Goal: Task Accomplishment & Management: Use online tool/utility

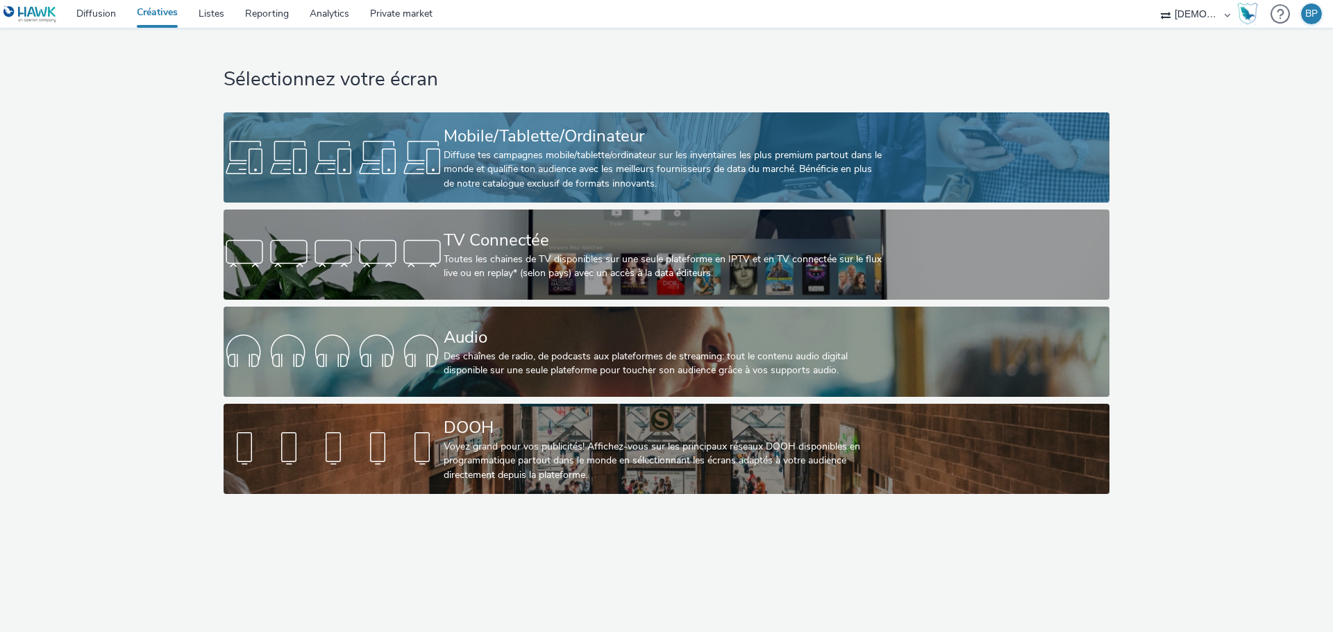
click at [596, 118] on div "Mobile/Tablette/Ordinateur Diffuse tes campagnes mobile/tablette/ordinateur sur…" at bounding box center [664, 157] width 440 height 90
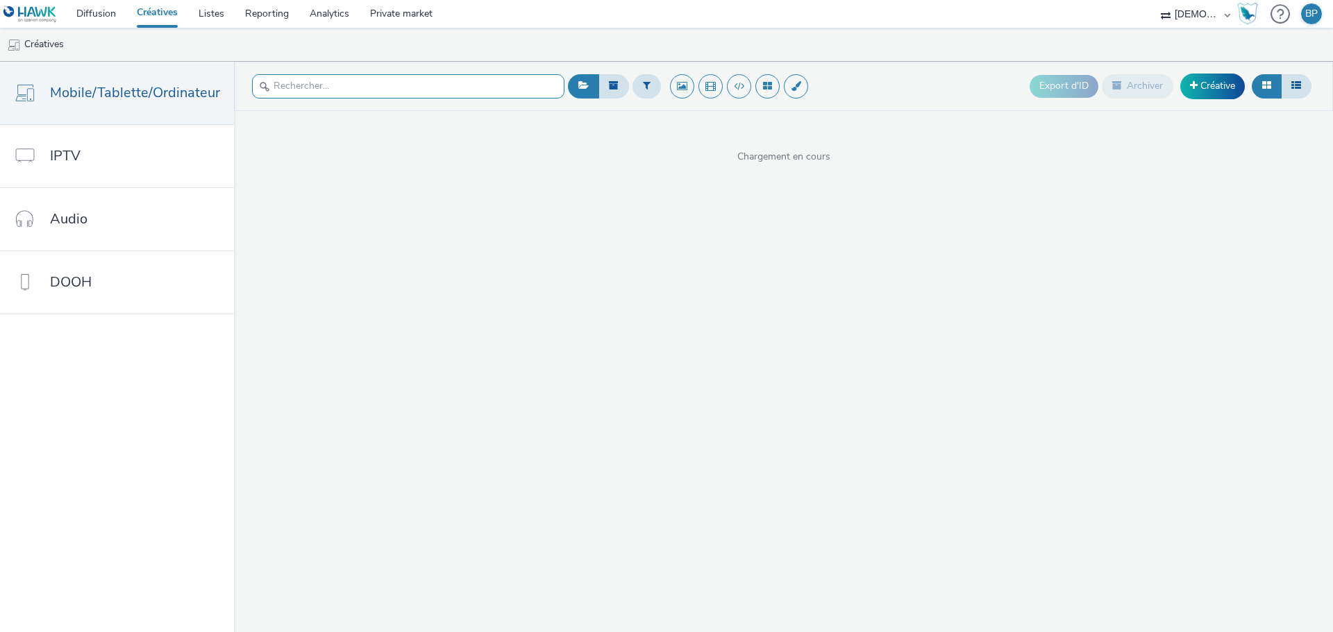
click at [387, 81] on input "text" at bounding box center [408, 86] width 312 height 24
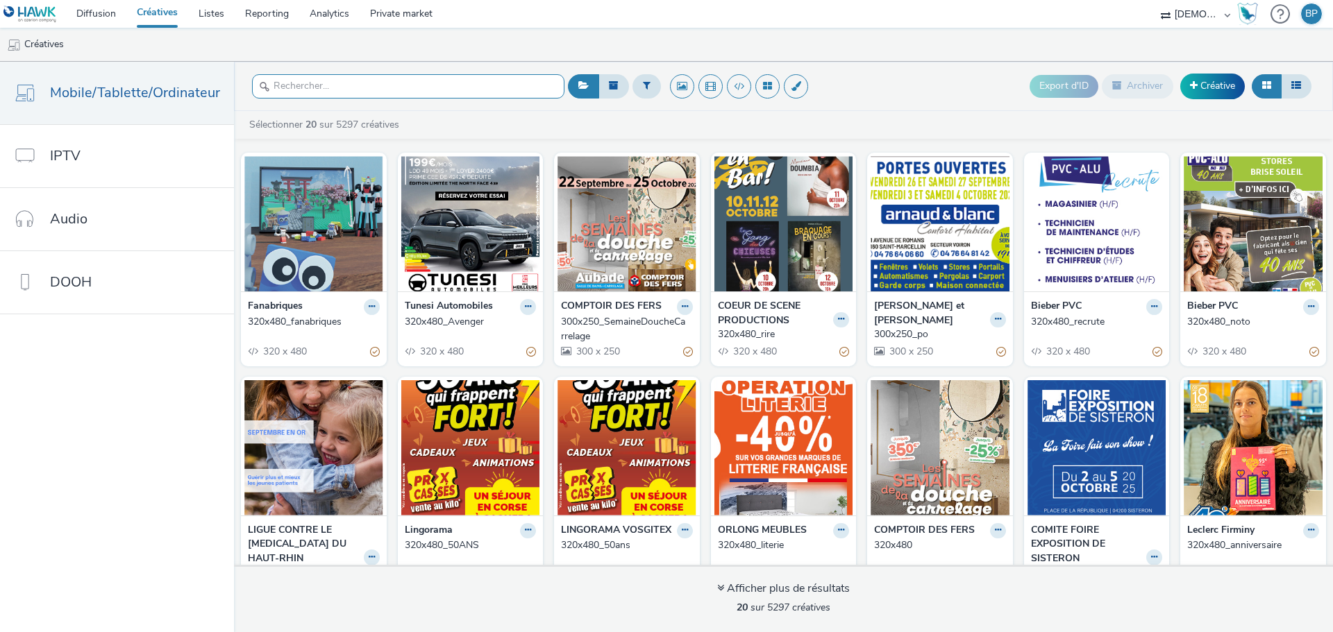
click at [438, 80] on input "text" at bounding box center [408, 86] width 312 height 24
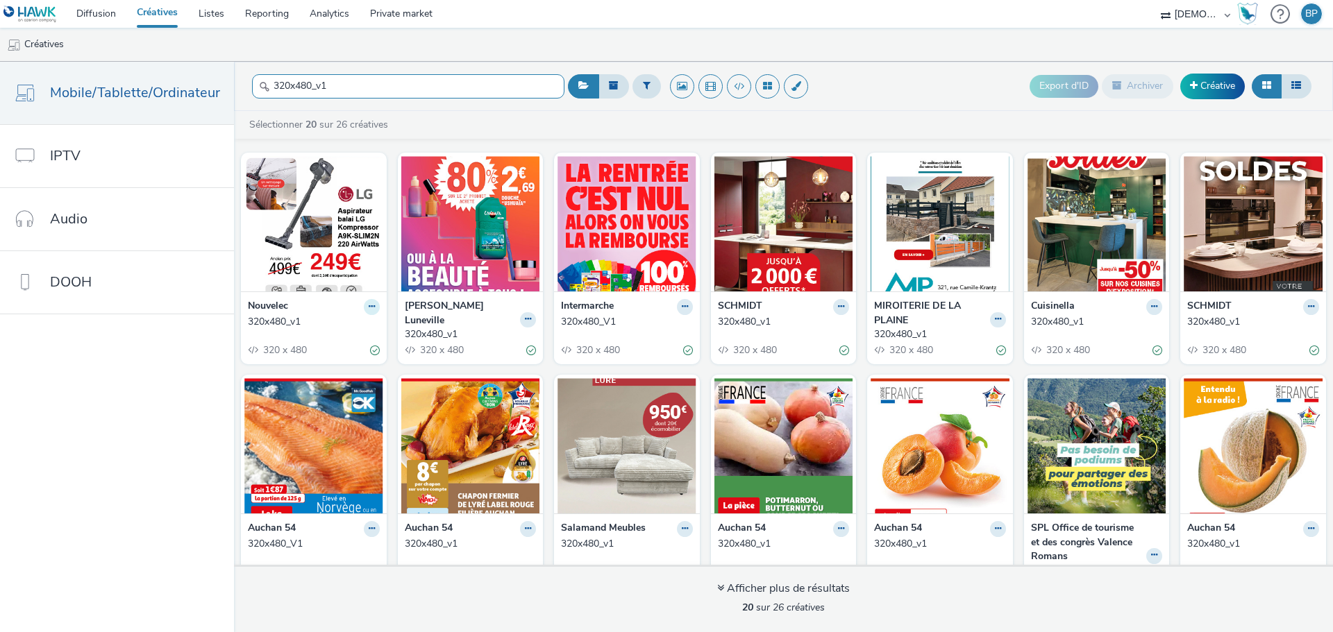
type input "320x480_v1"
click at [369, 308] on icon at bounding box center [372, 307] width 6 height 8
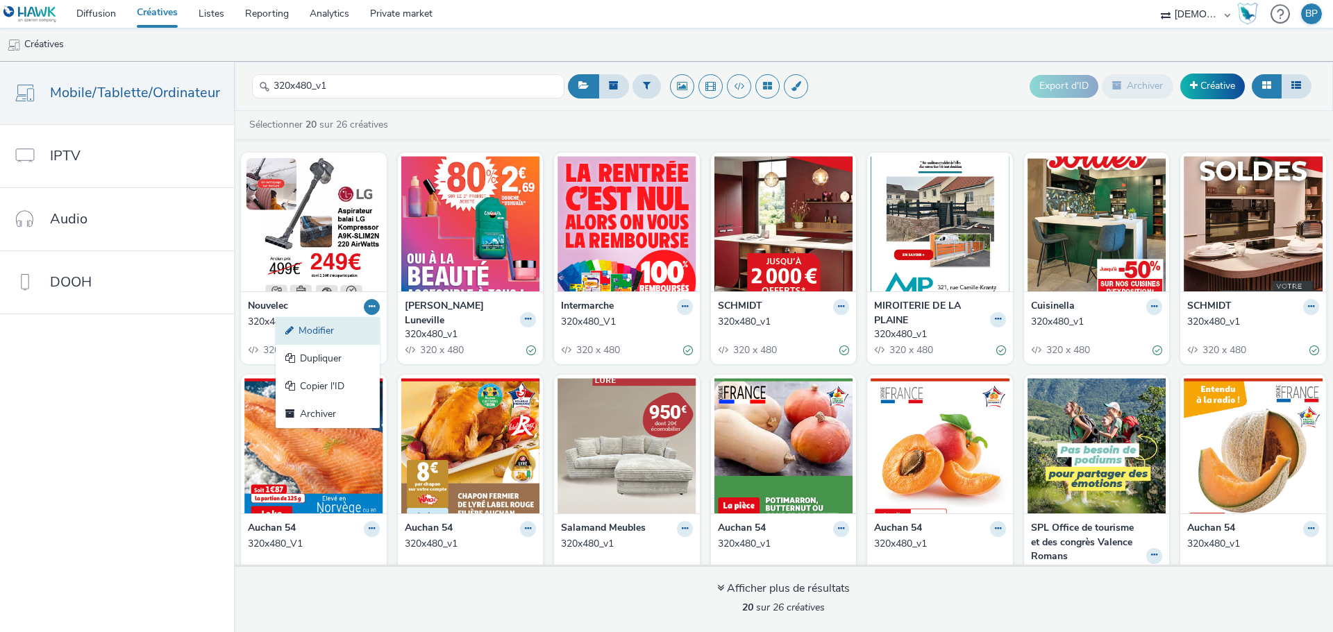
click at [312, 331] on link "Modifier" at bounding box center [328, 331] width 104 height 28
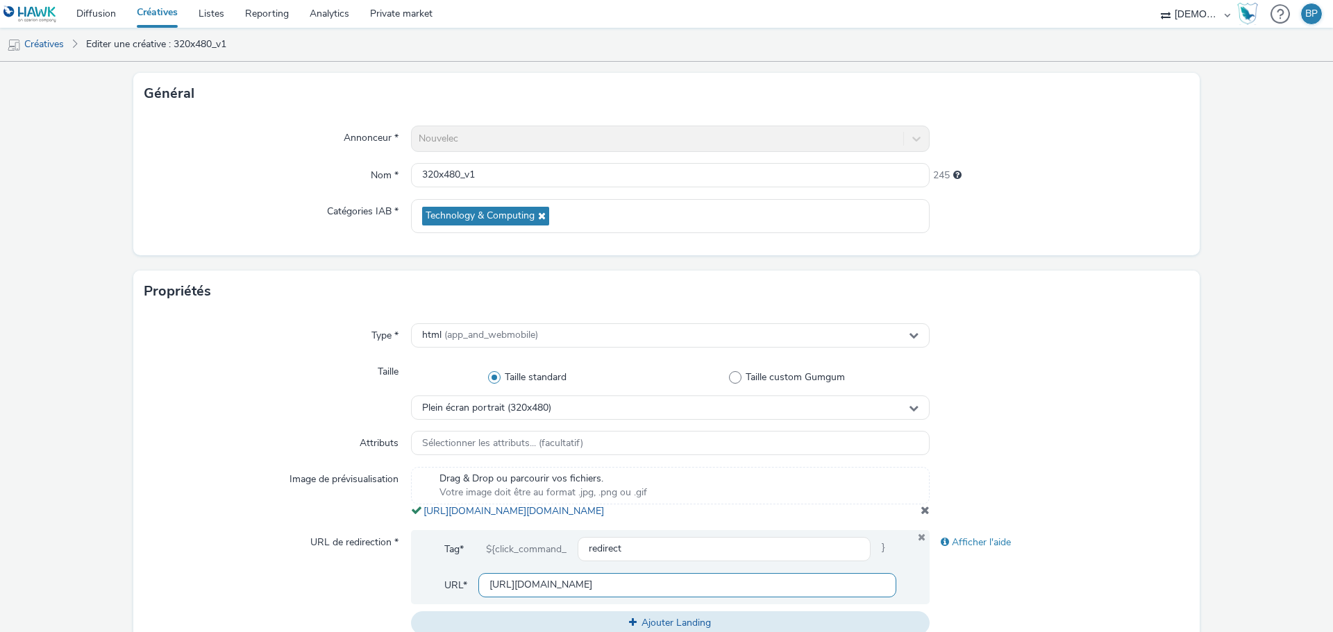
scroll to position [347, 0]
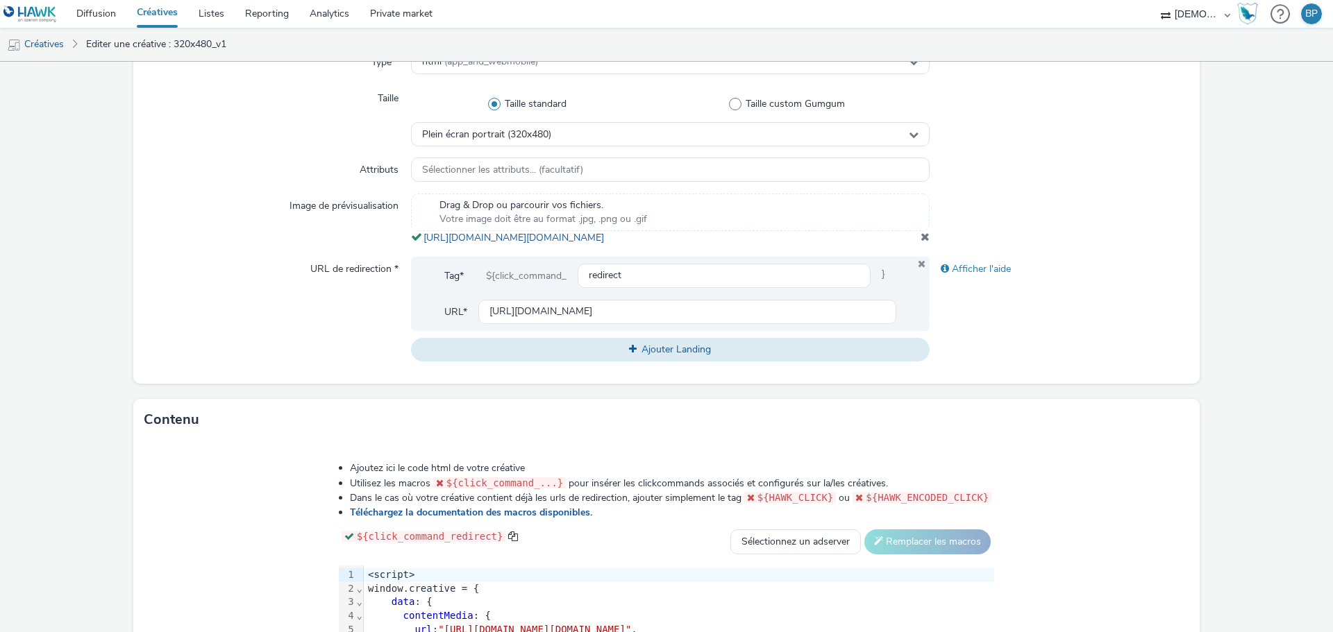
click at [920, 242] on span at bounding box center [924, 236] width 9 height 11
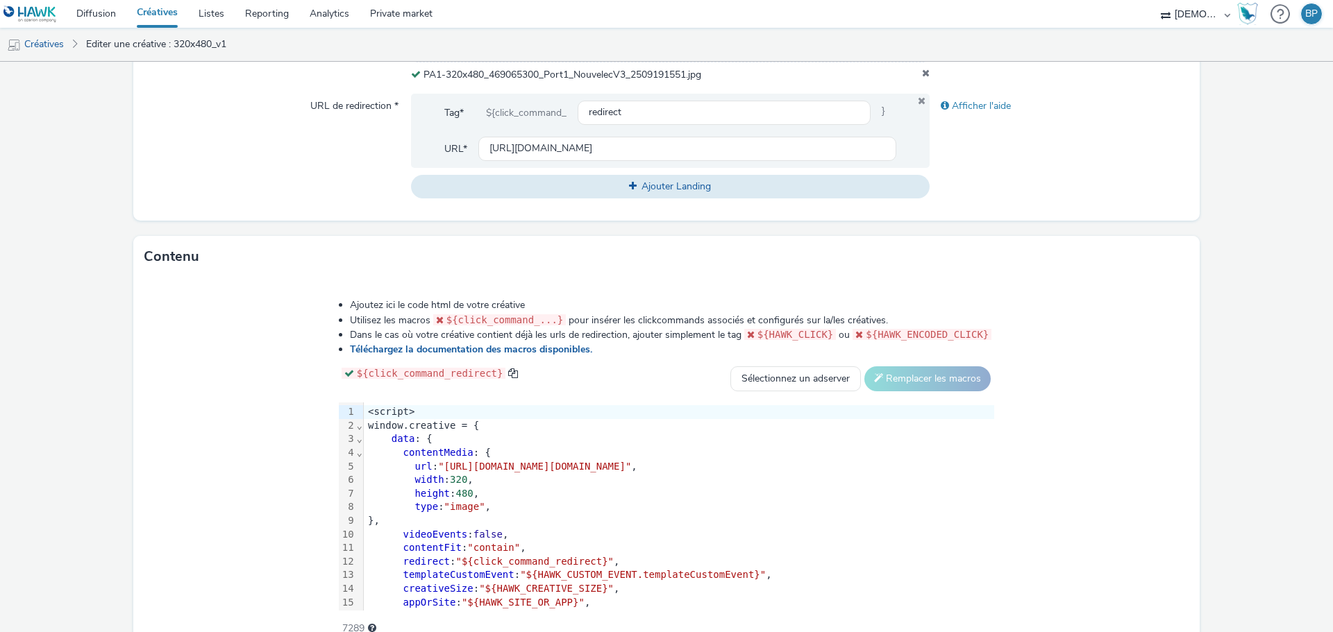
scroll to position [587, 0]
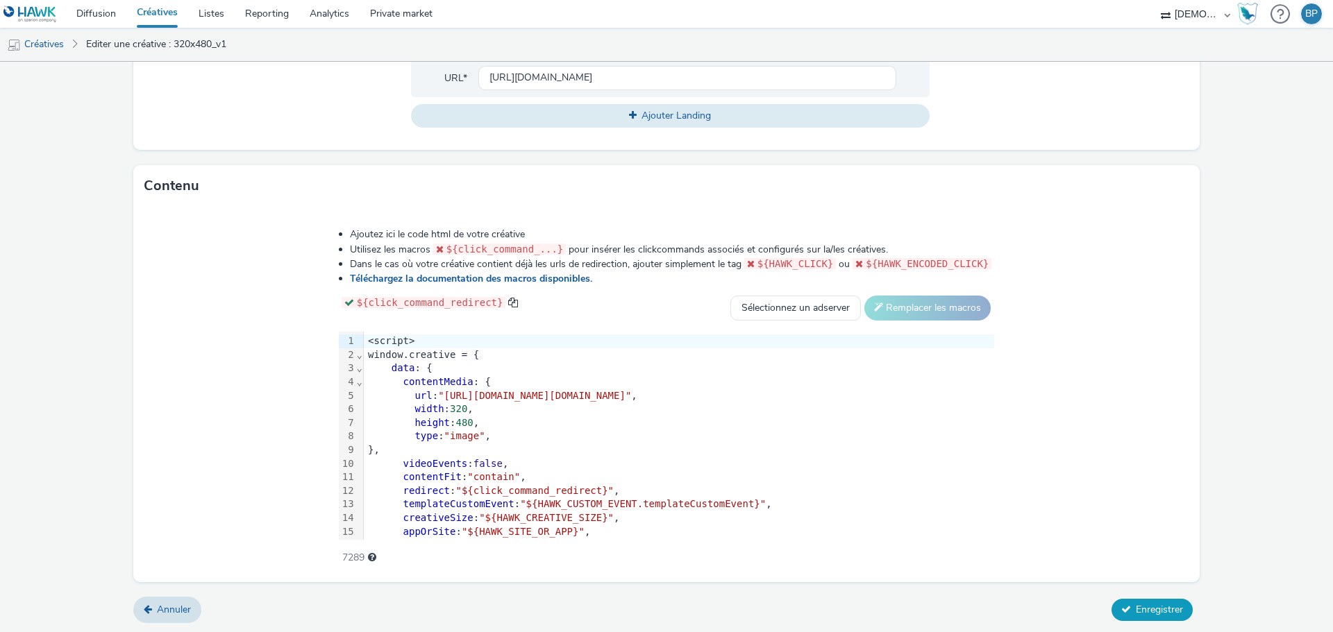
click at [1145, 604] on span "Enregistrer" at bounding box center [1159, 609] width 47 height 13
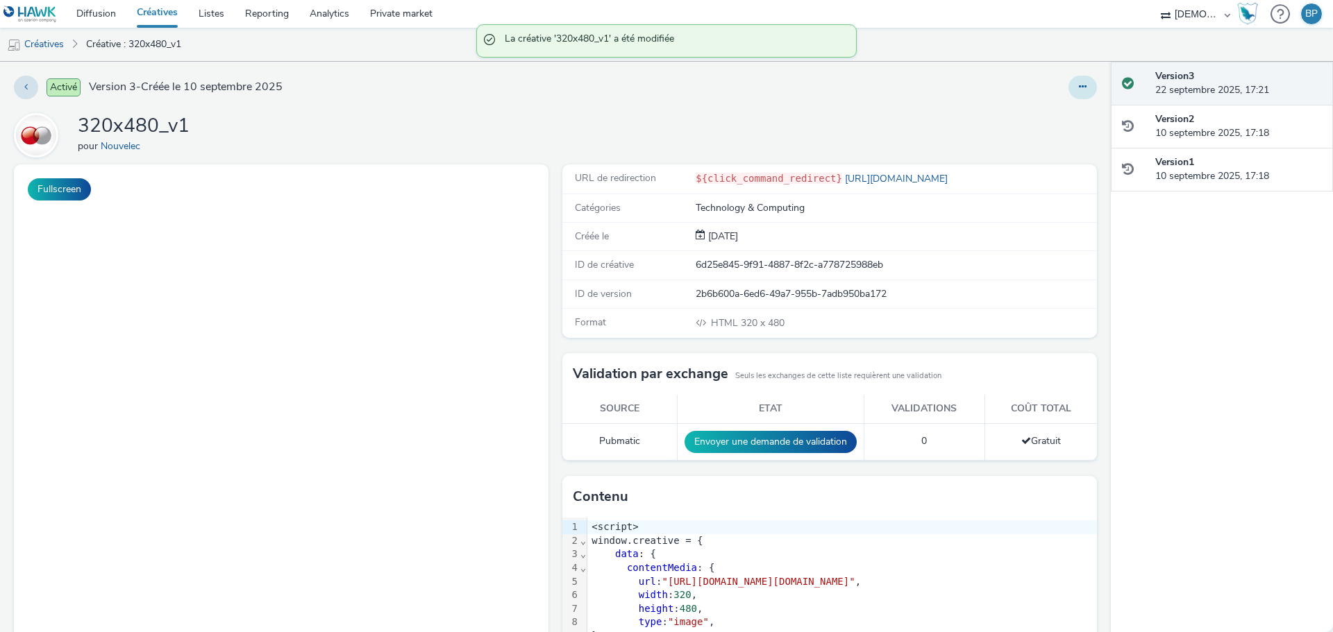
click at [1076, 92] on button at bounding box center [1082, 88] width 28 height 24
click at [1013, 117] on link "Modifier" at bounding box center [1045, 115] width 104 height 28
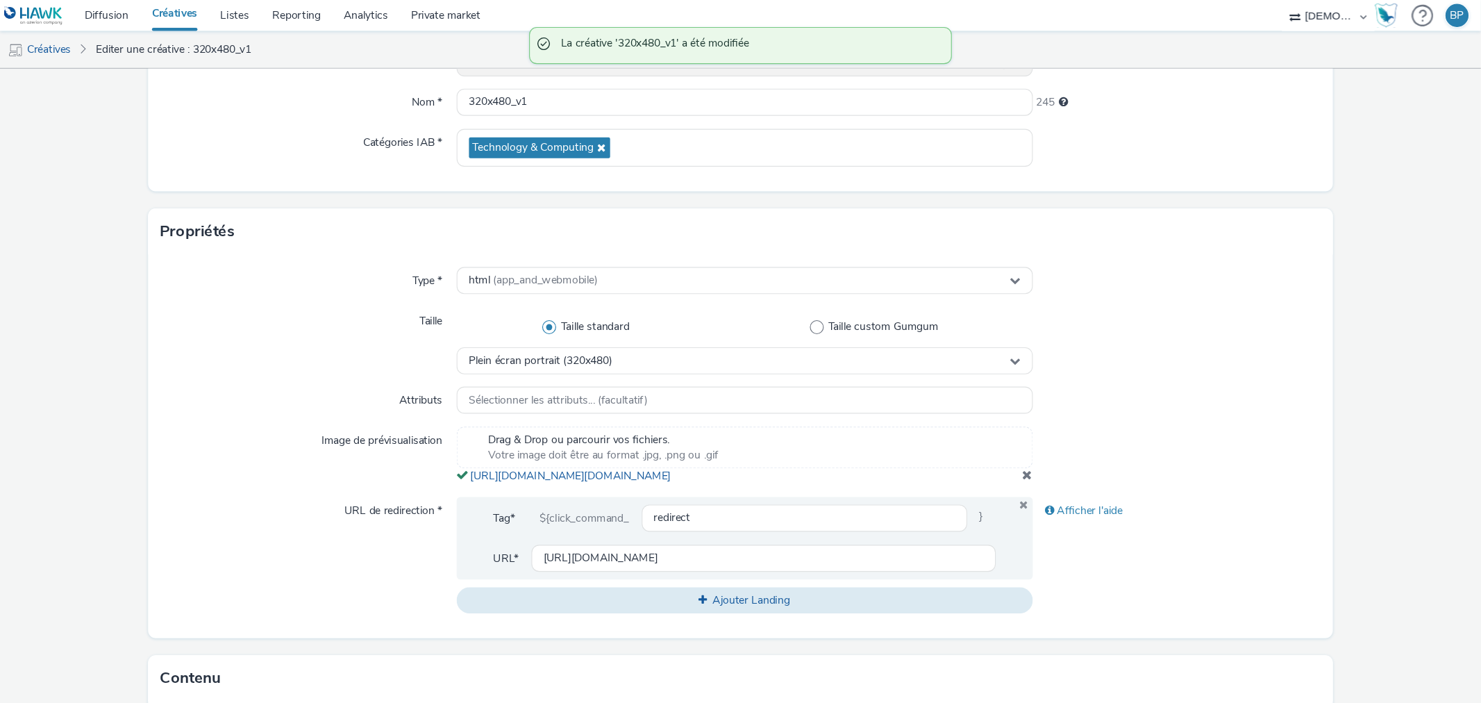
scroll to position [347, 0]
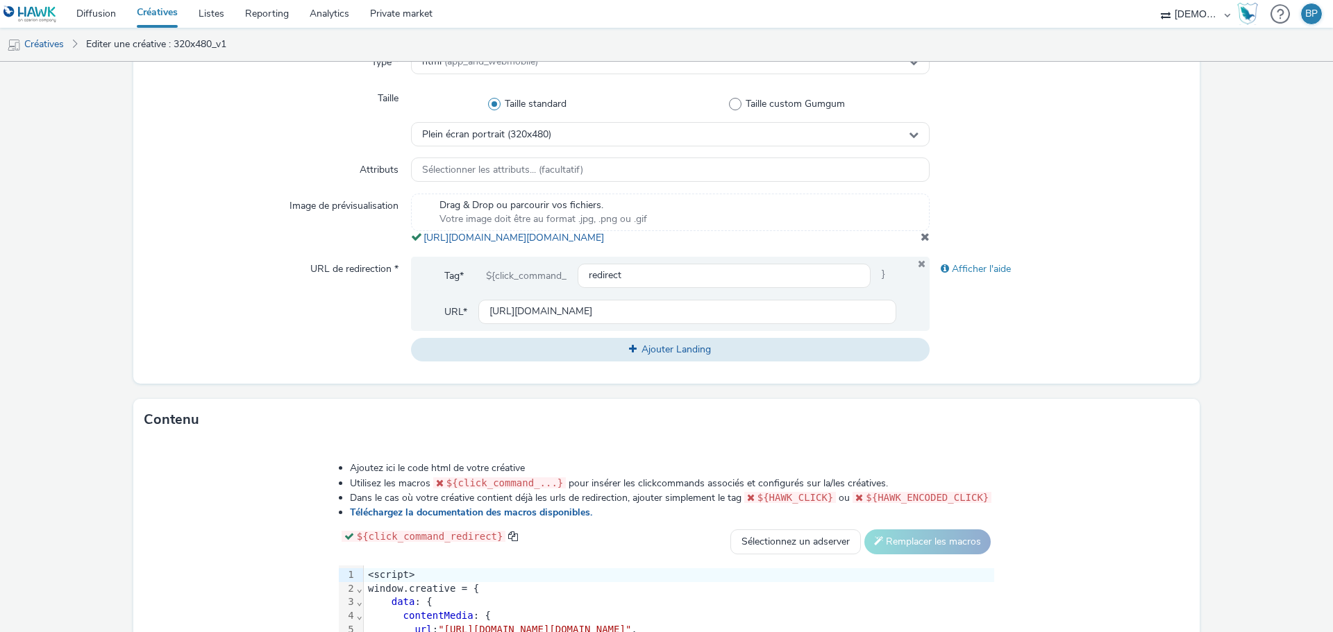
drag, startPoint x: 760, startPoint y: 260, endPoint x: 417, endPoint y: 237, distance: 343.7
click at [417, 237] on div "Type * html (app_and_webmobile) Taille Taille standard Taille custom Gumgum Ple…" at bounding box center [666, 211] width 1066 height 345
copy span "[URL][DOMAIN_NAME][DOMAIN_NAME]"
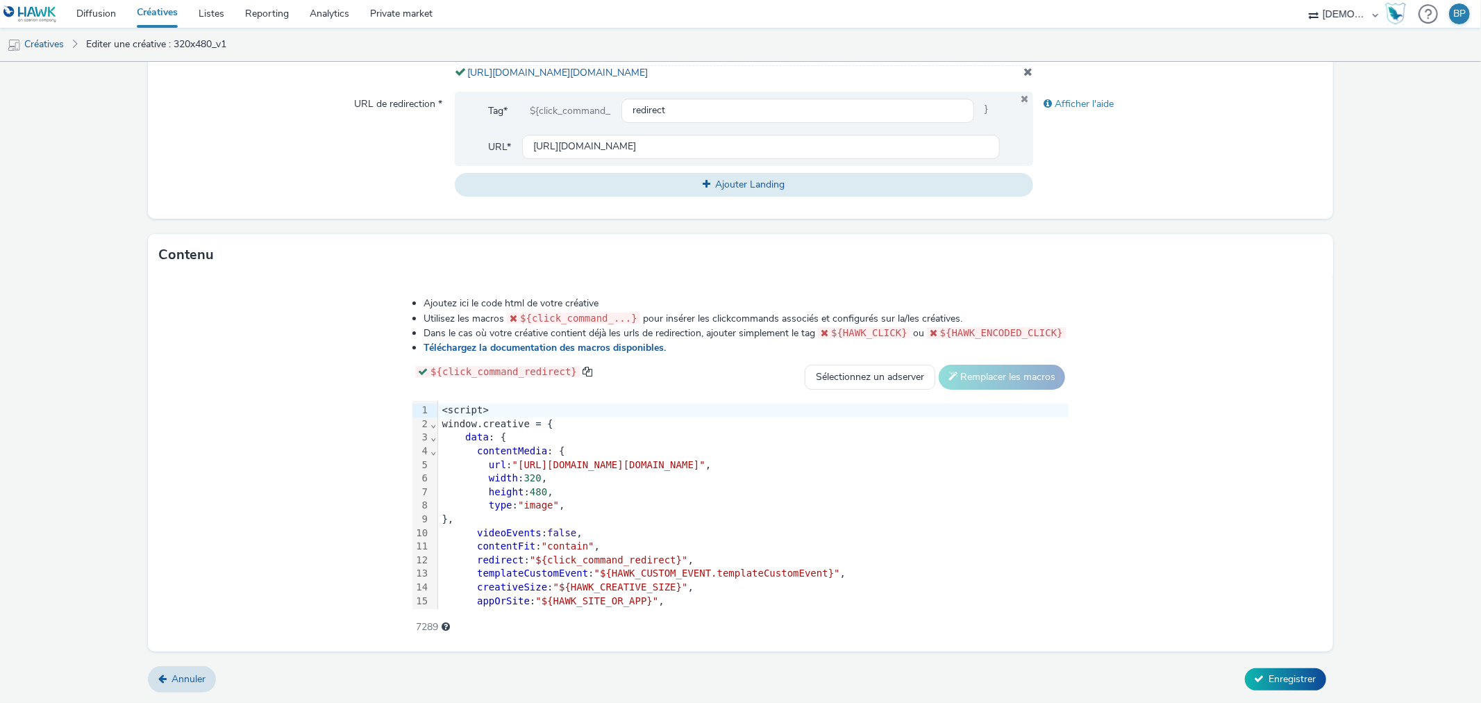
scroll to position [525, 0]
drag, startPoint x: 350, startPoint y: 462, endPoint x: 1200, endPoint y: 566, distance: 856.0
click at [705, 469] on span ""[URL][DOMAIN_NAME][DOMAIN_NAME]"" at bounding box center [608, 464] width 193 height 11
click at [1279, 632] on button "Enregistrer" at bounding box center [1285, 679] width 81 height 22
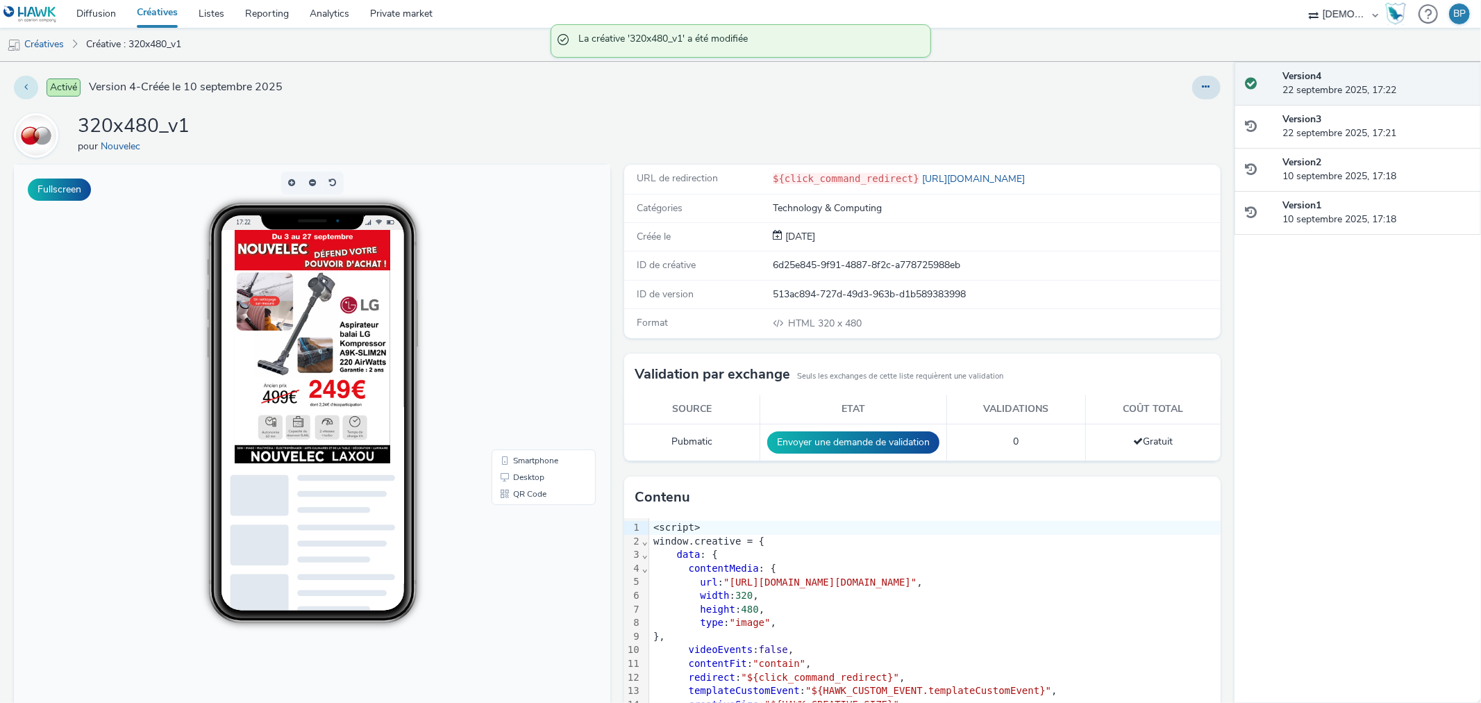
click at [23, 83] on button at bounding box center [26, 88] width 24 height 24
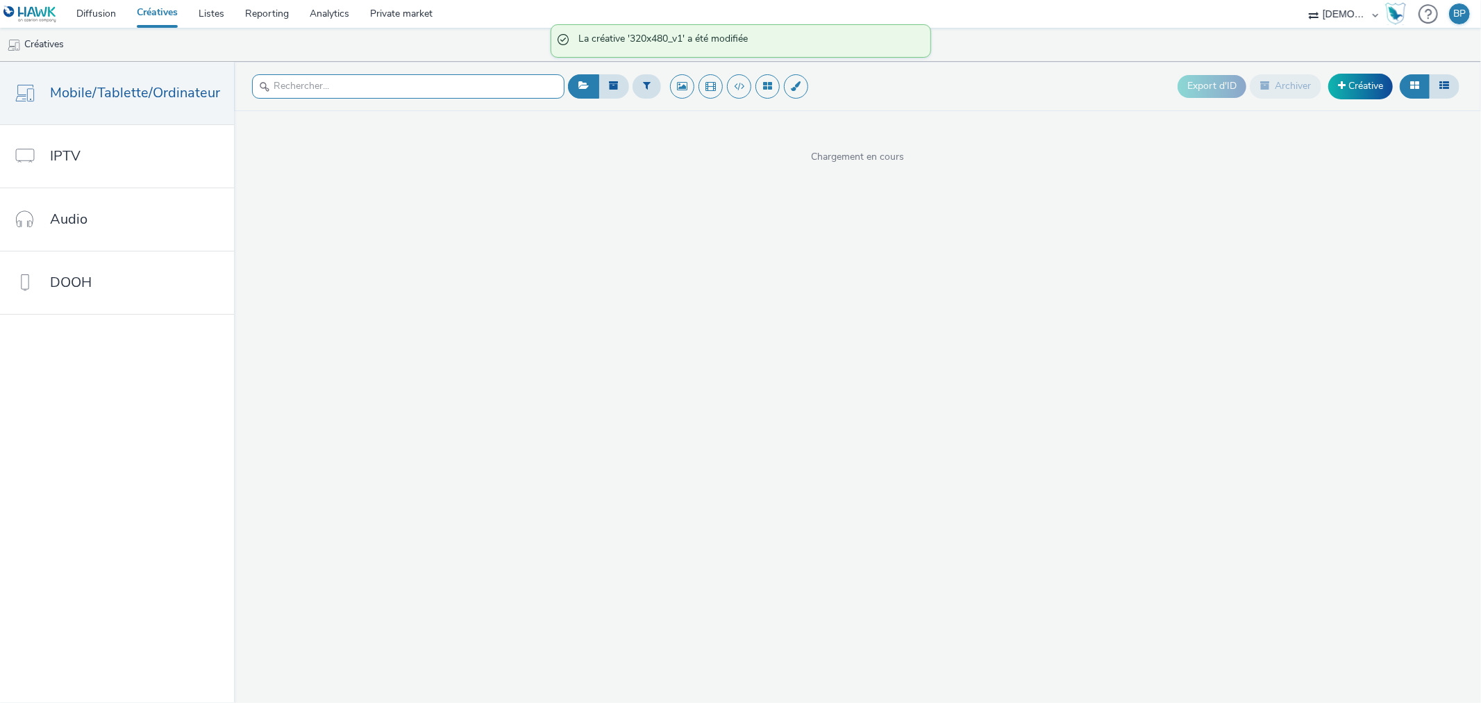
click at [321, 81] on input "text" at bounding box center [408, 86] width 312 height 24
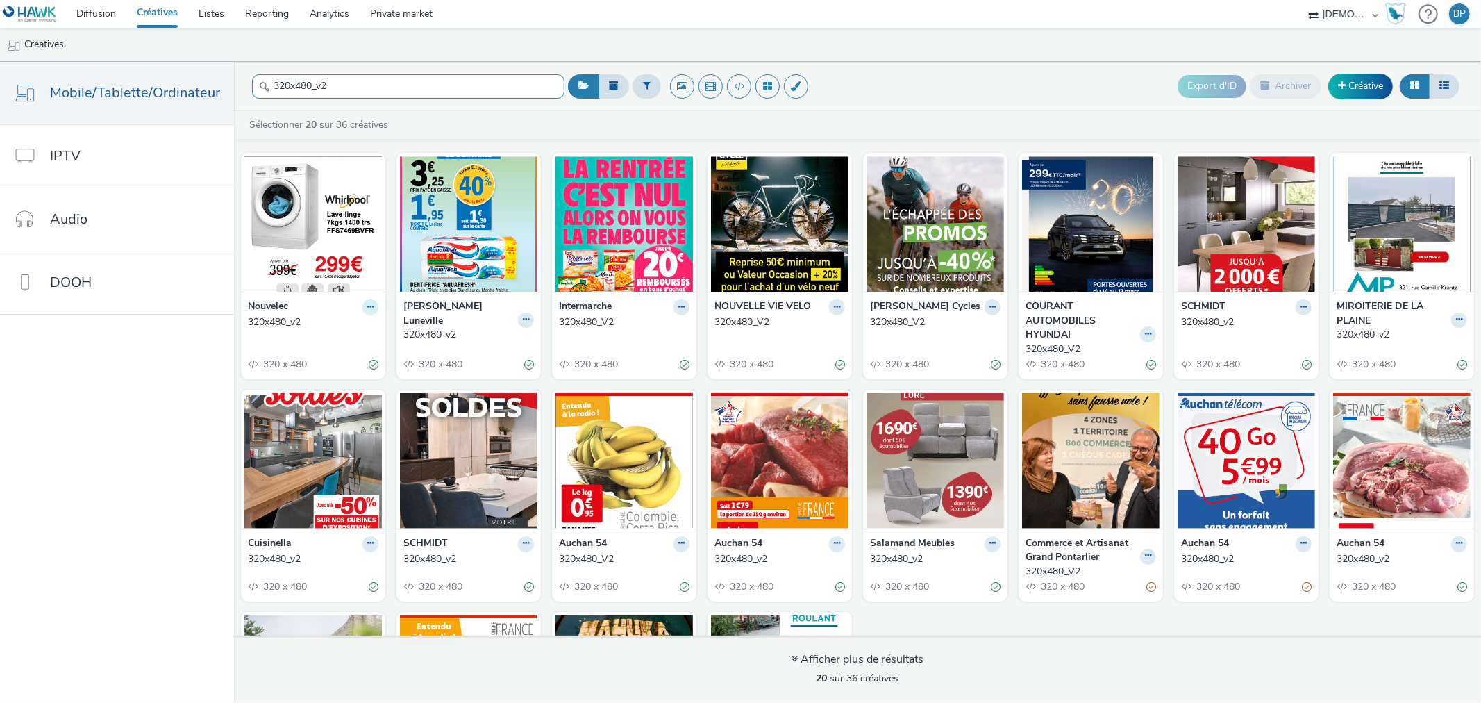
type input "320x480_v2"
click at [369, 307] on button at bounding box center [370, 307] width 16 height 16
click at [336, 327] on link "Modifier" at bounding box center [326, 331] width 104 height 28
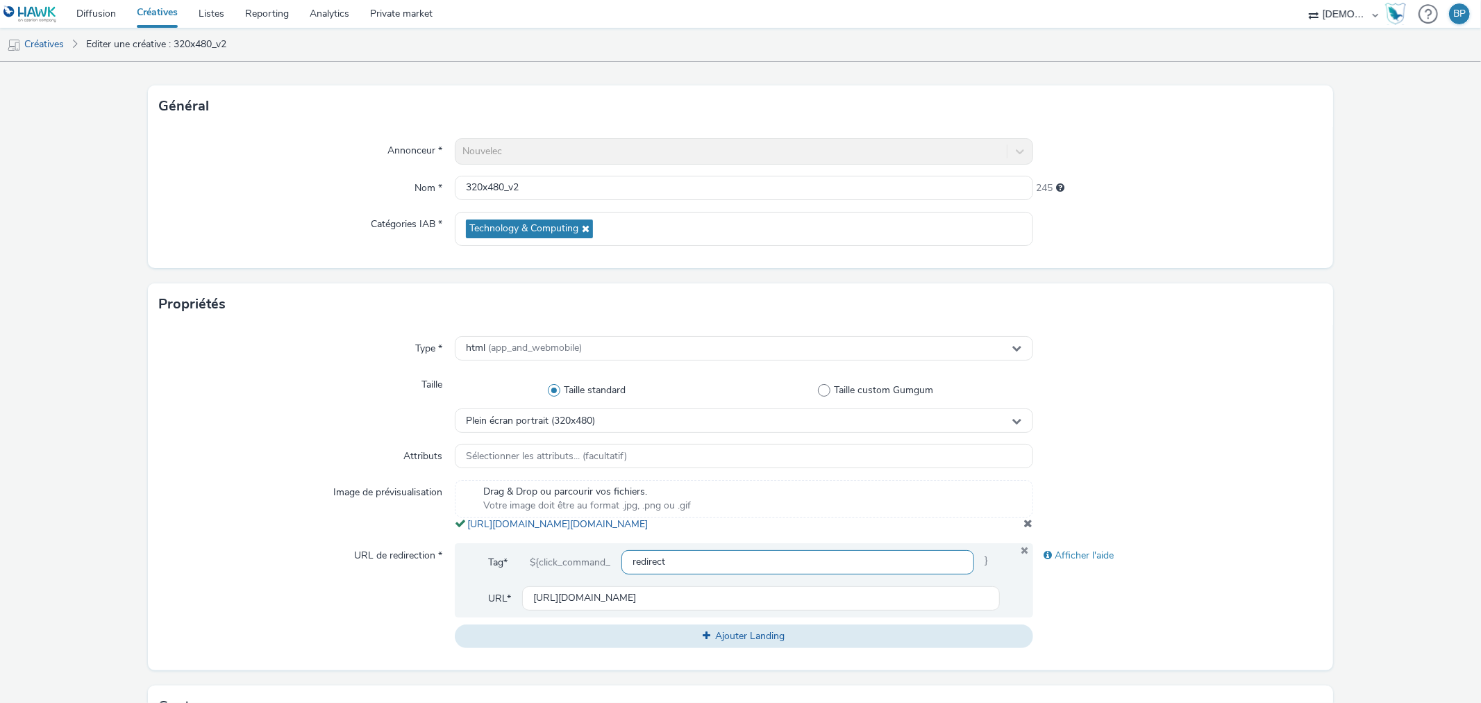
scroll to position [231, 0]
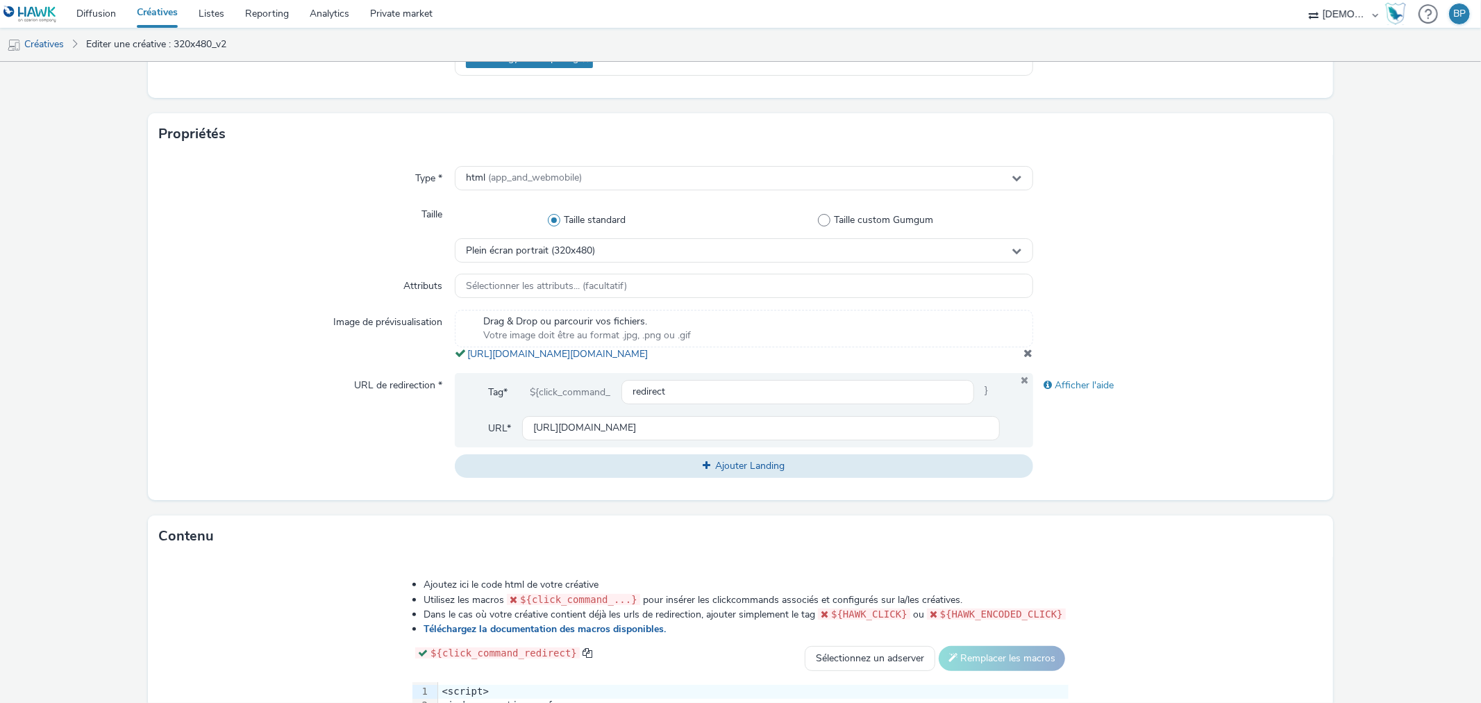
click at [1024, 358] on span at bounding box center [1028, 352] width 9 height 11
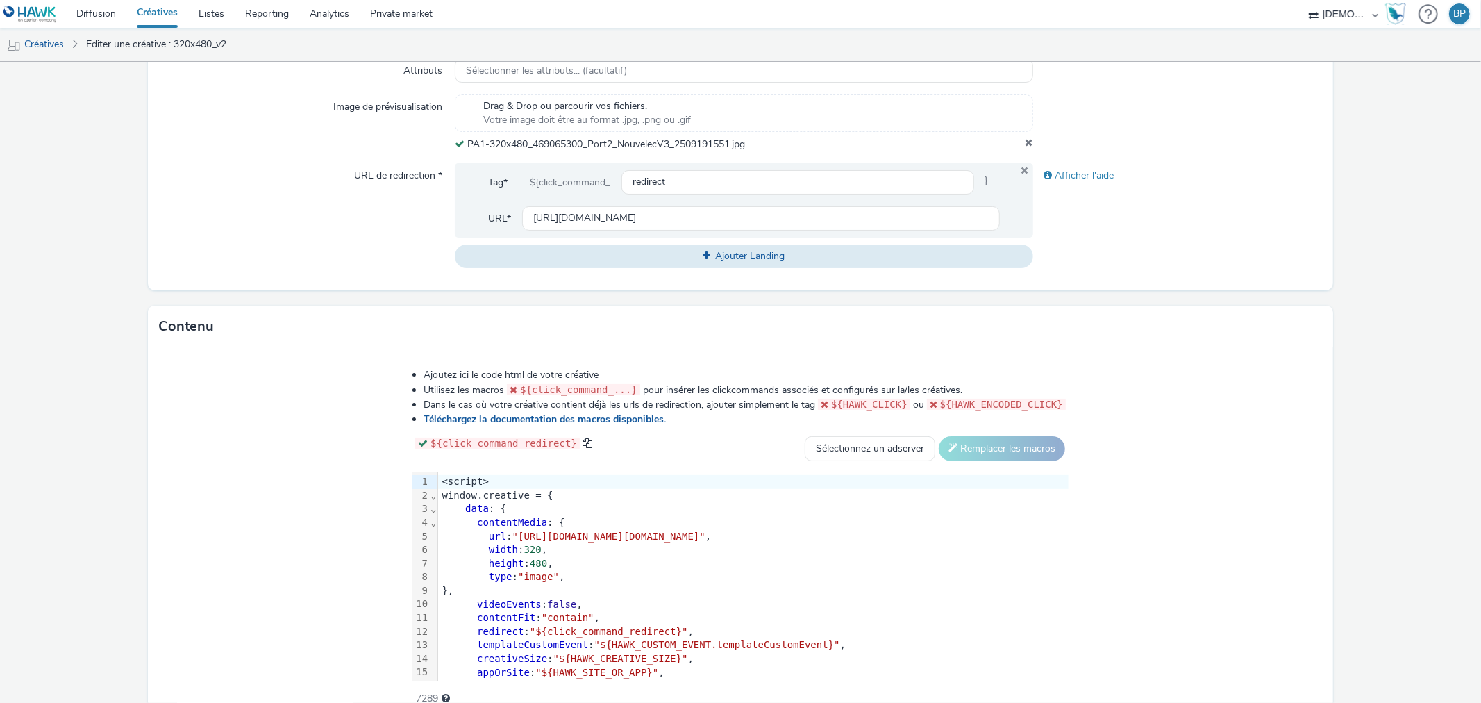
scroll to position [516, 0]
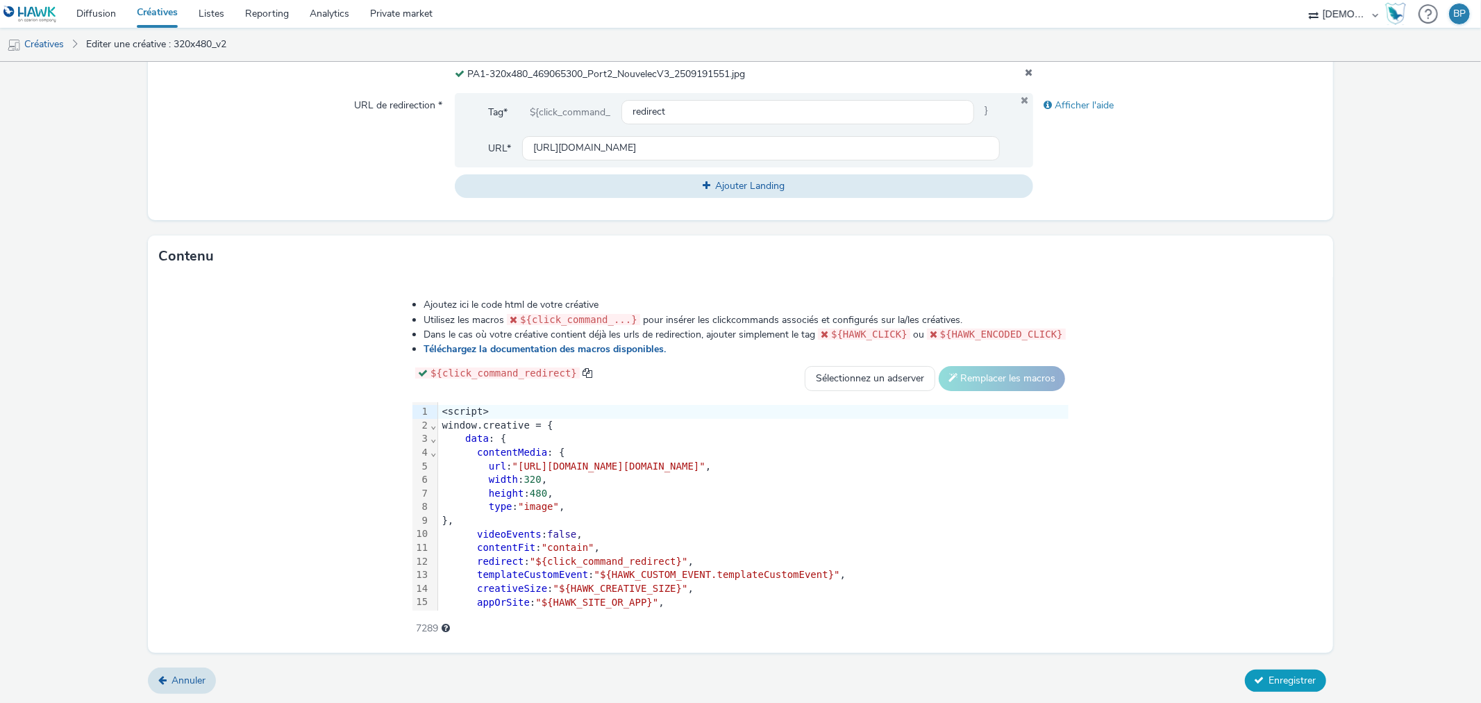
click at [1269, 632] on span "Enregistrer" at bounding box center [1292, 679] width 47 height 13
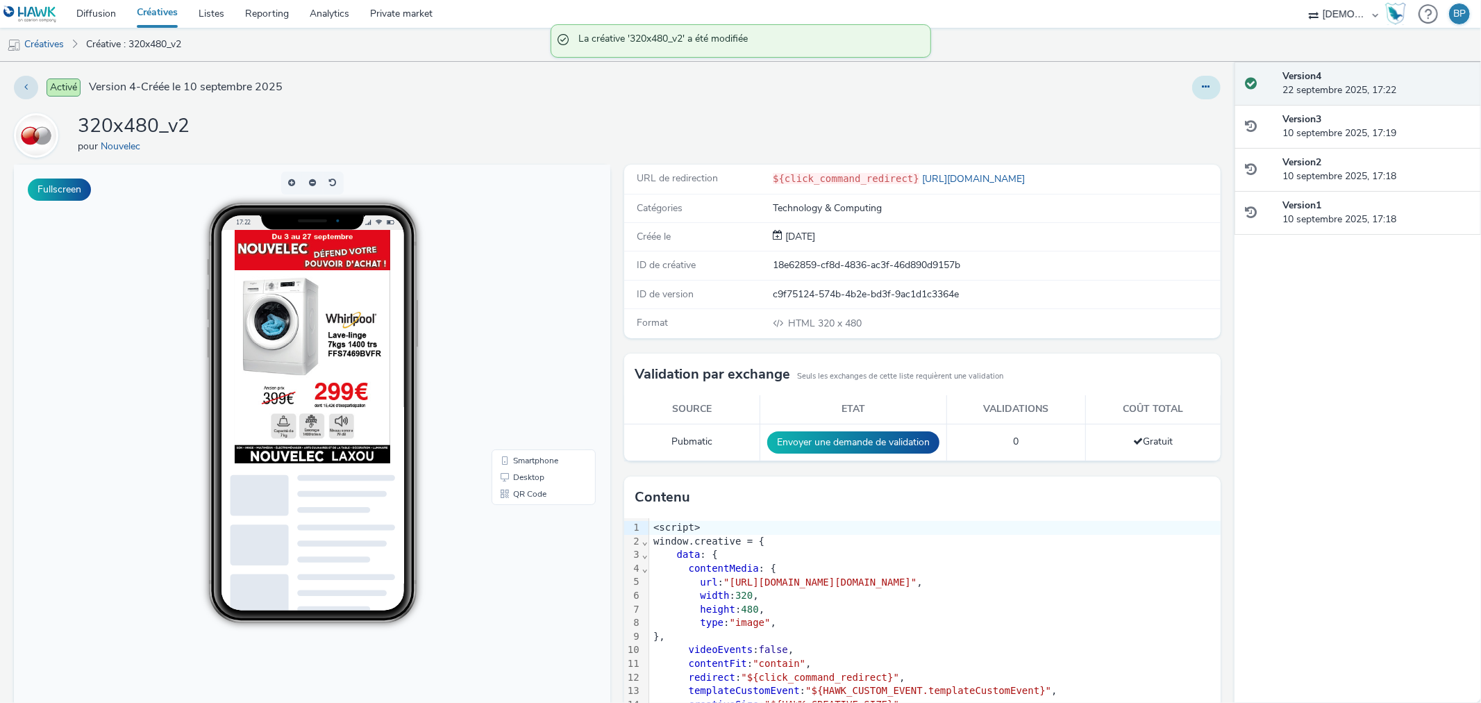
click at [1201, 86] on button at bounding box center [1206, 88] width 28 height 24
click at [1151, 108] on link "Modifier" at bounding box center [1168, 115] width 104 height 28
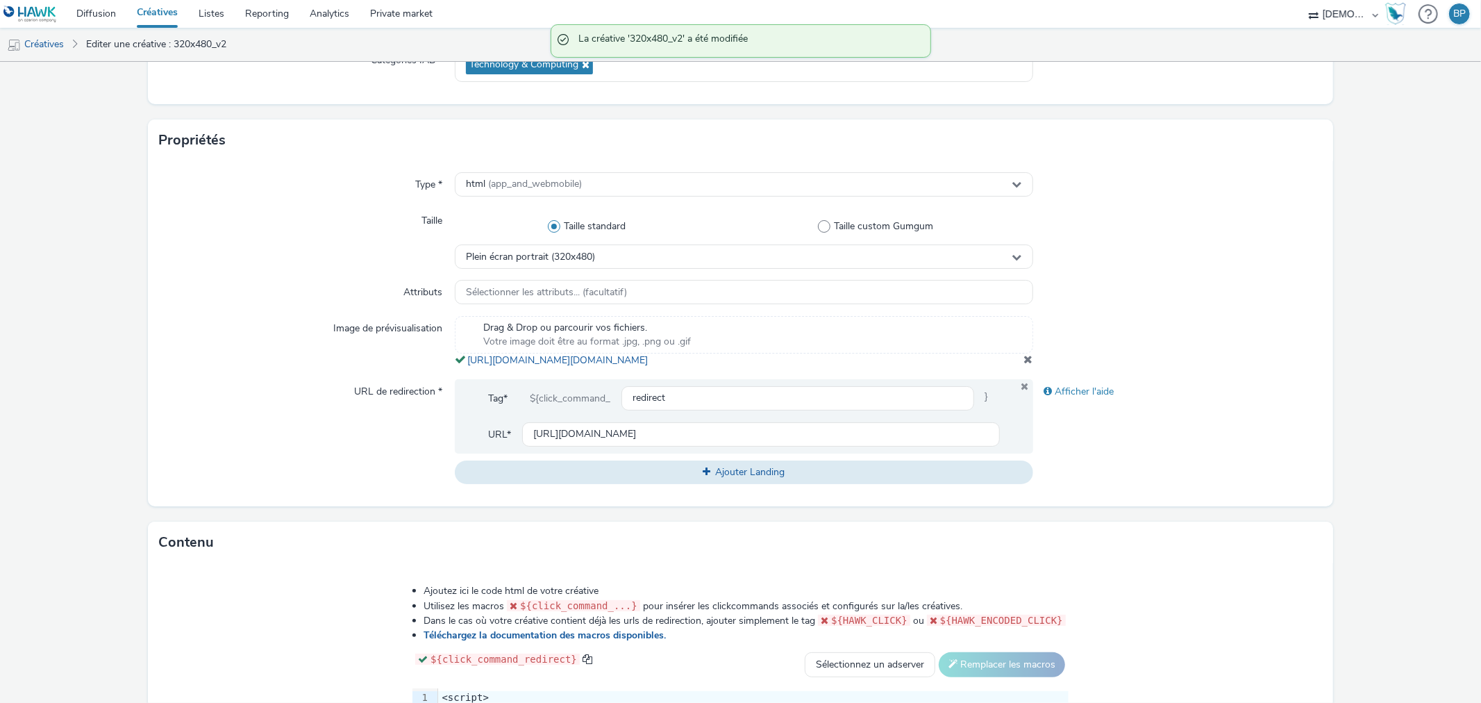
scroll to position [308, 0]
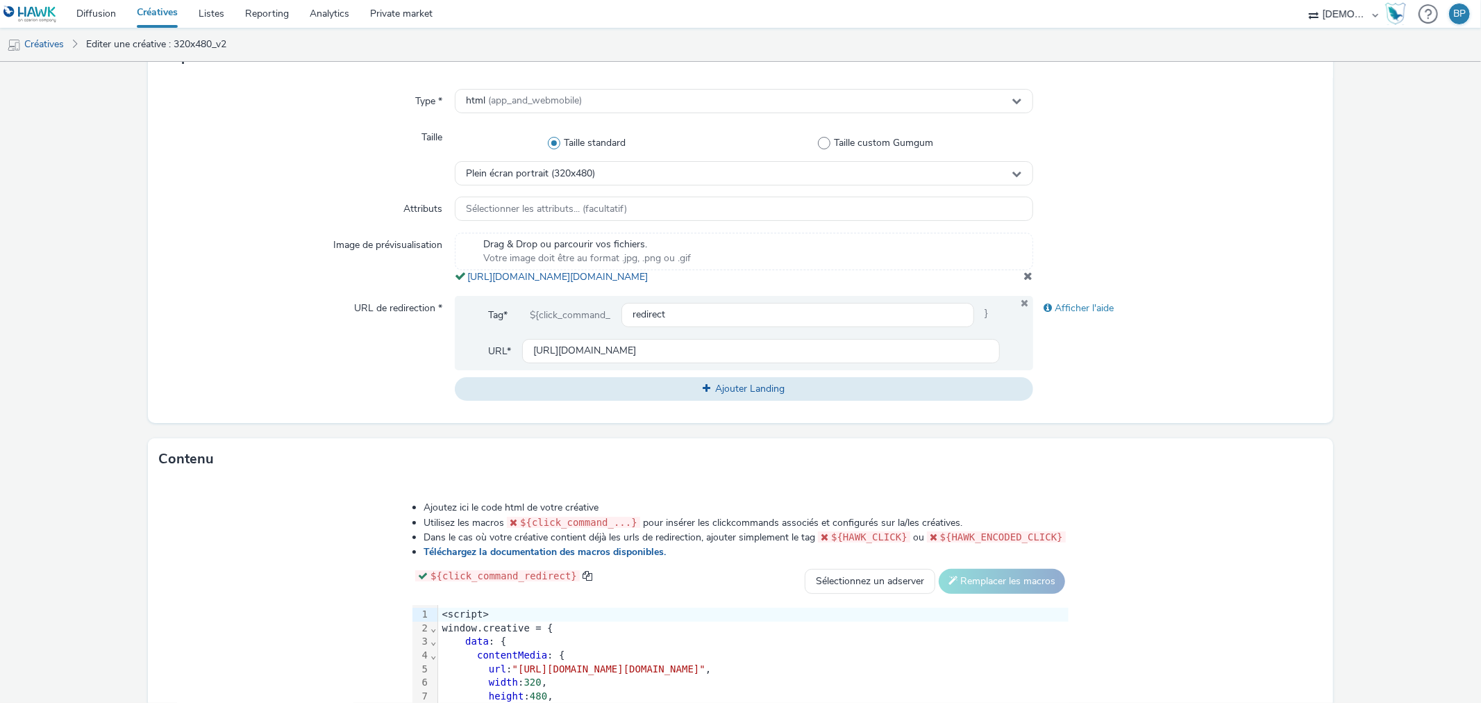
copy span "[URL][DOMAIN_NAME][DOMAIN_NAME]"
drag, startPoint x: 760, startPoint y: 298, endPoint x: 502, endPoint y: 306, distance: 258.3
click at [461, 278] on div "Drag & Drop ou parcourir vos fichiers. Votre image doit être au format .jpg, .p…" at bounding box center [744, 258] width 578 height 51
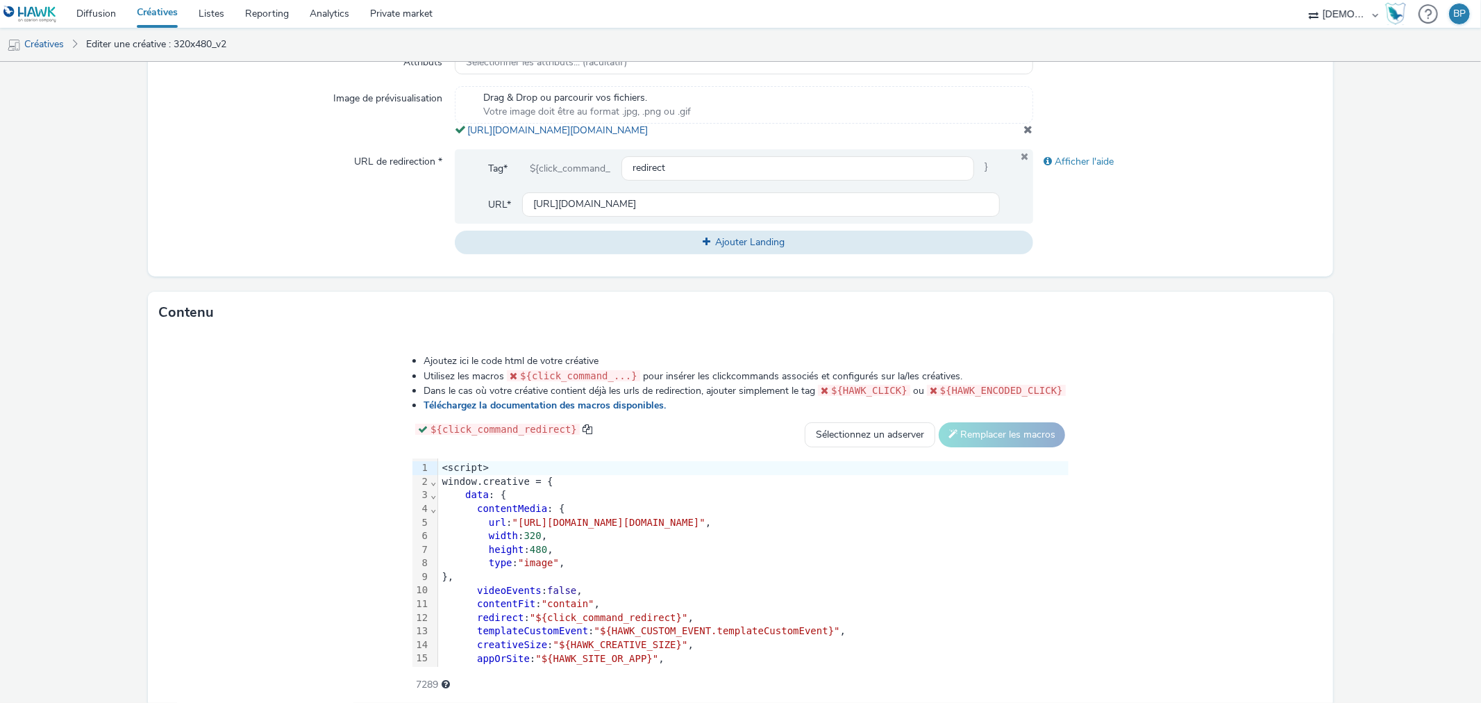
scroll to position [525, 0]
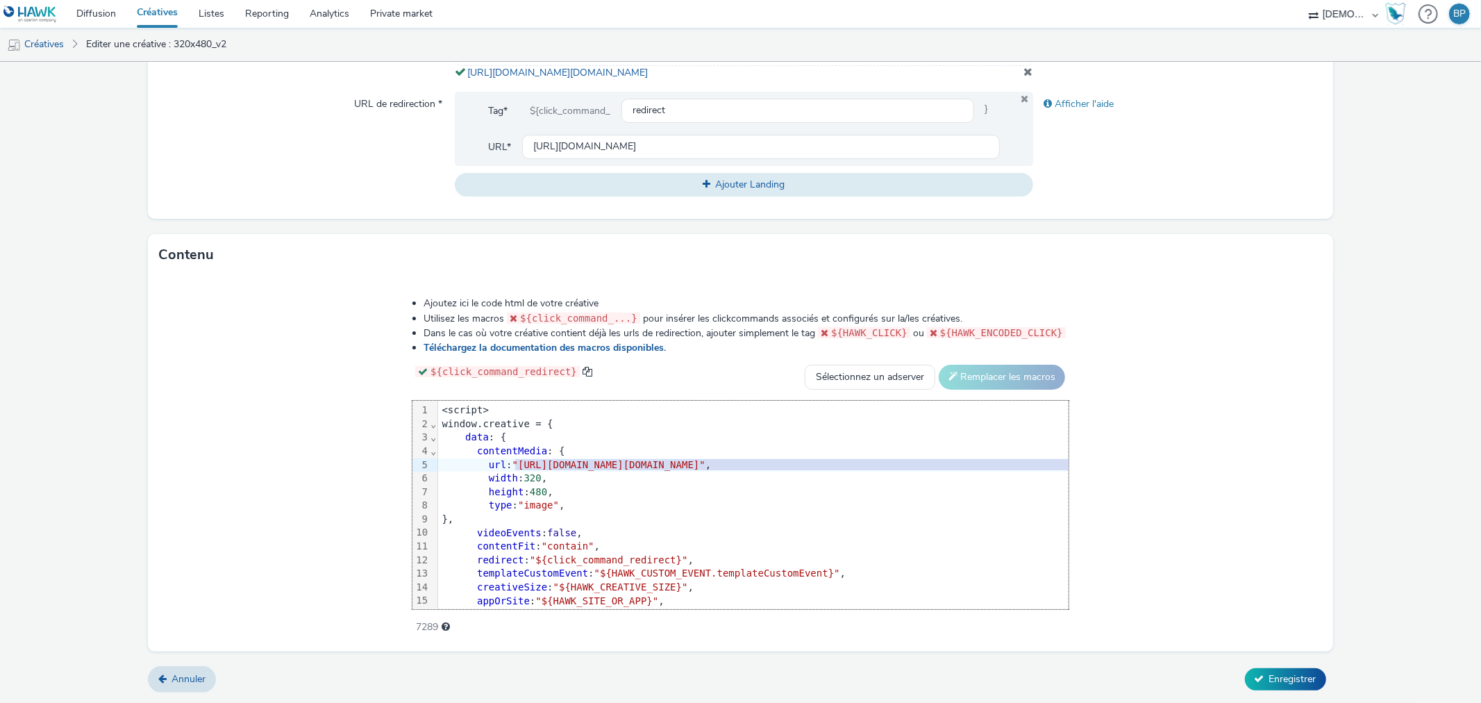
drag, startPoint x: 349, startPoint y: 466, endPoint x: 1199, endPoint y: 463, distance: 849.7
click at [705, 463] on span ""[URL][DOMAIN_NAME][DOMAIN_NAME]"" at bounding box center [608, 464] width 193 height 11
click at [1270, 632] on span "Enregistrer" at bounding box center [1292, 678] width 47 height 13
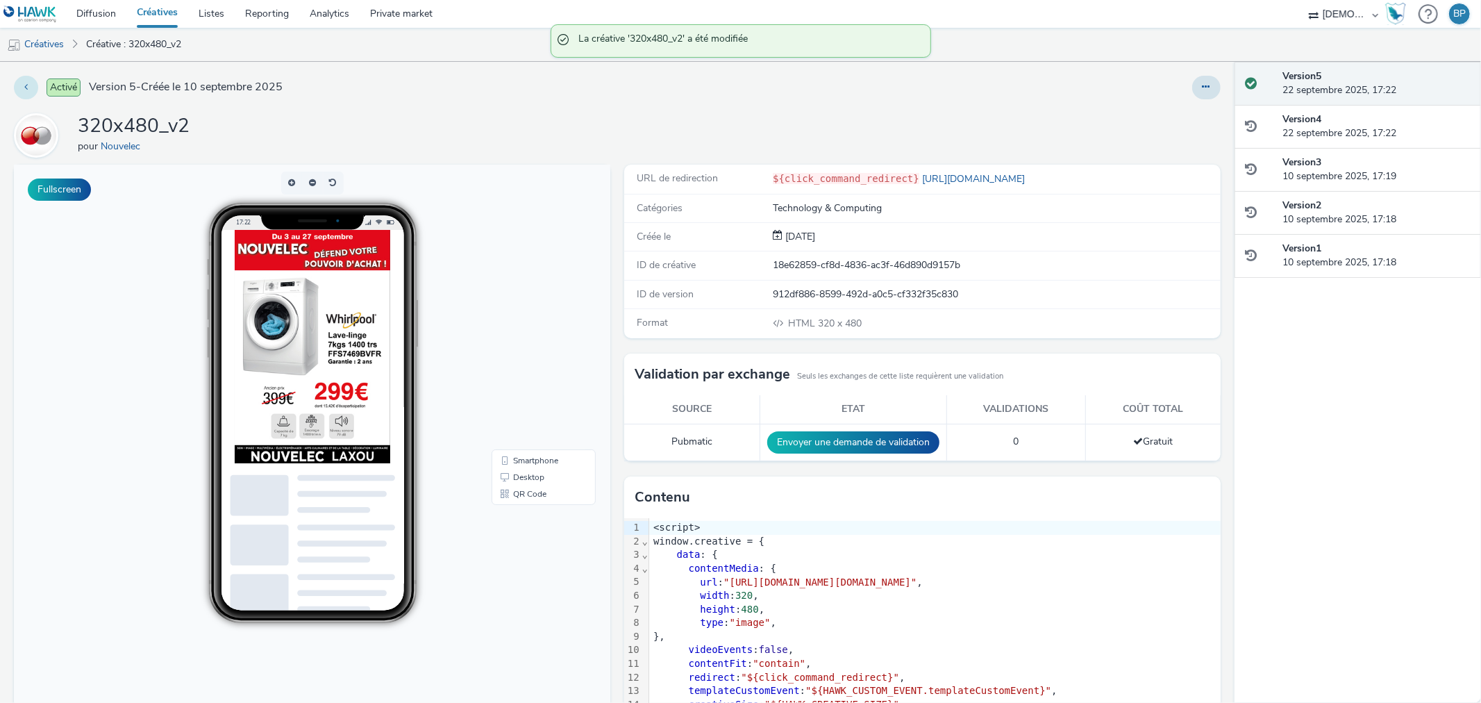
click at [19, 84] on button at bounding box center [26, 88] width 24 height 24
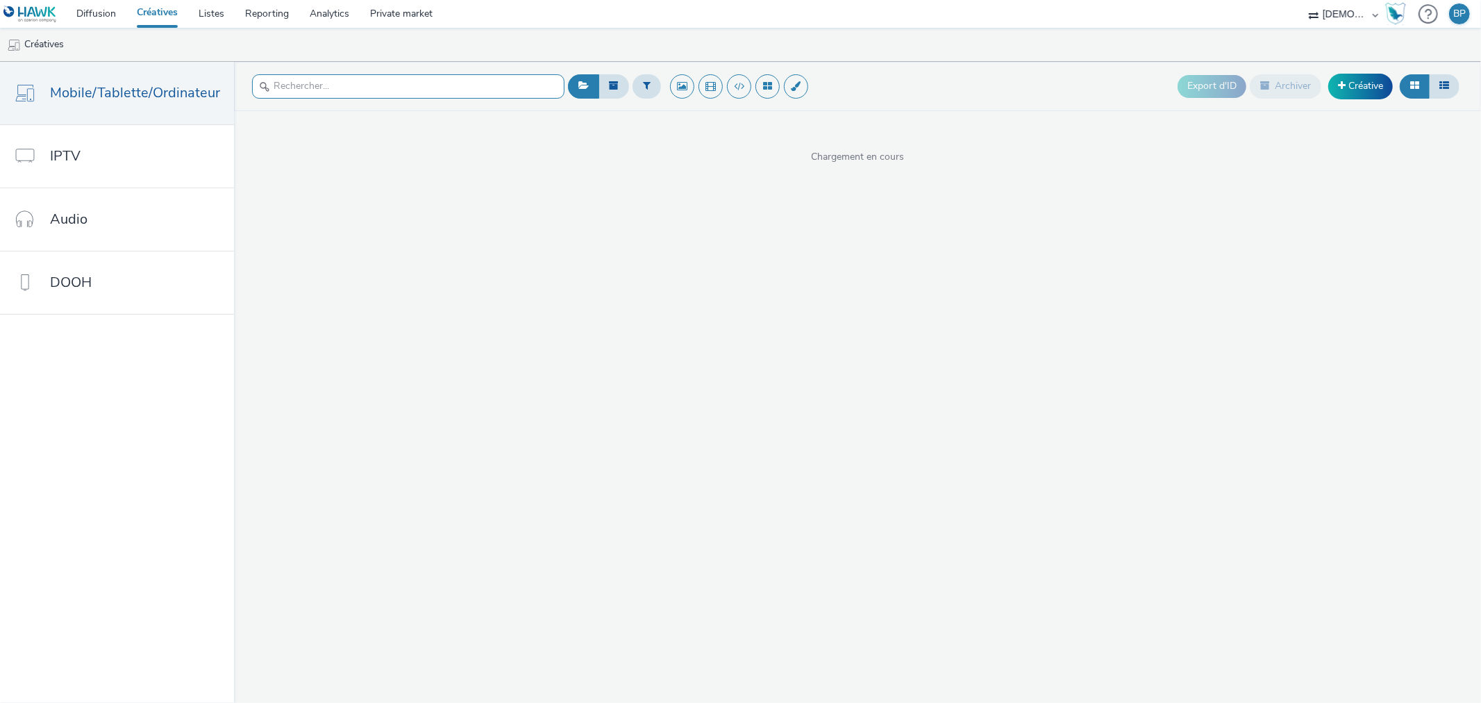
click at [373, 81] on input "text" at bounding box center [408, 86] width 312 height 24
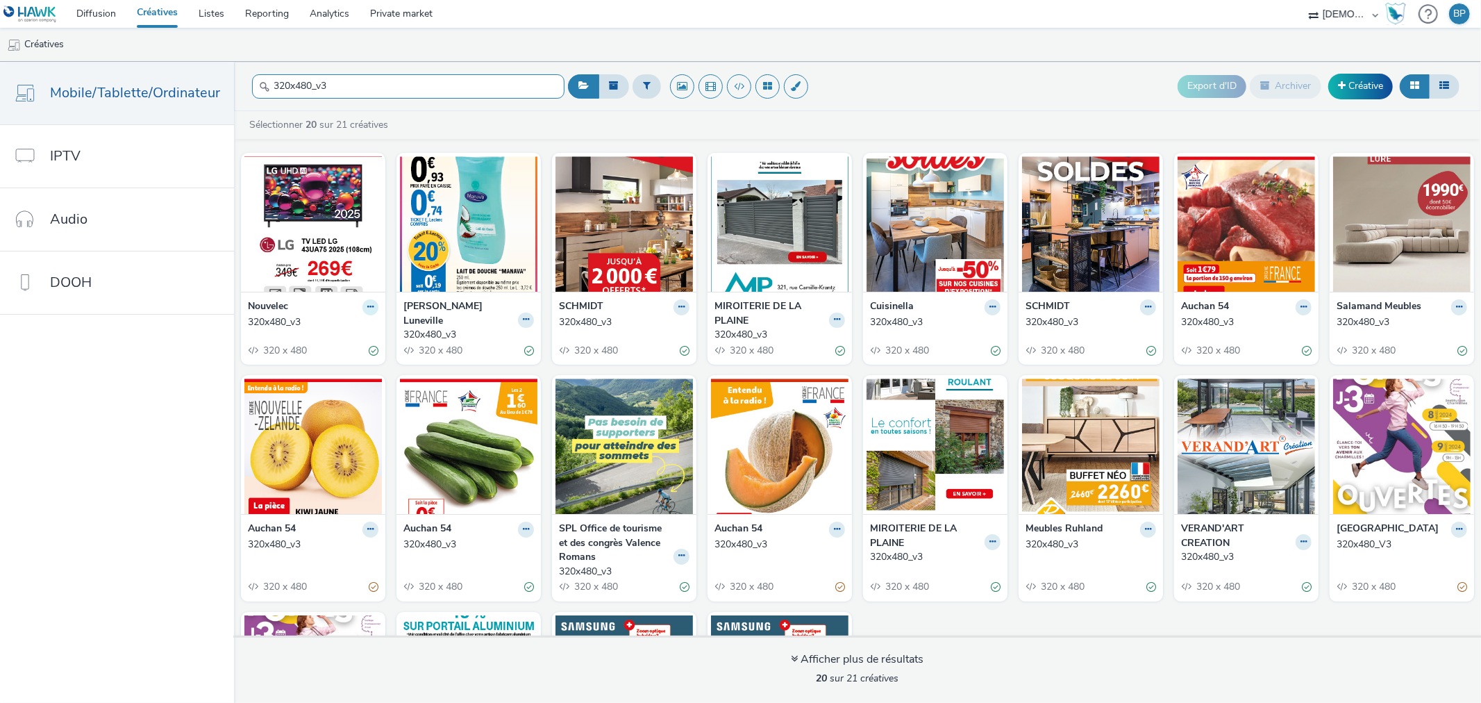
type input "320x480_v3"
click at [367, 303] on icon at bounding box center [370, 307] width 6 height 8
click at [335, 328] on link "Modifier" at bounding box center [326, 331] width 104 height 28
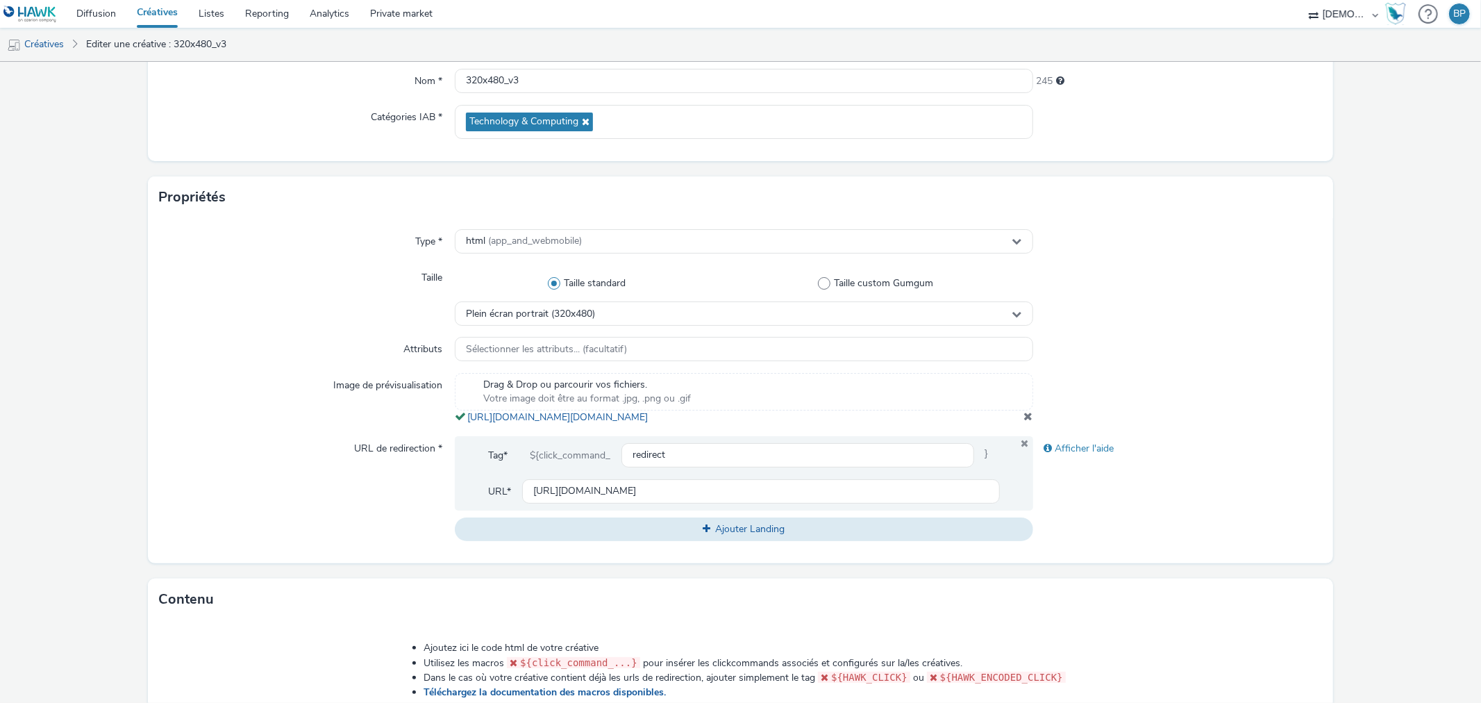
scroll to position [385, 0]
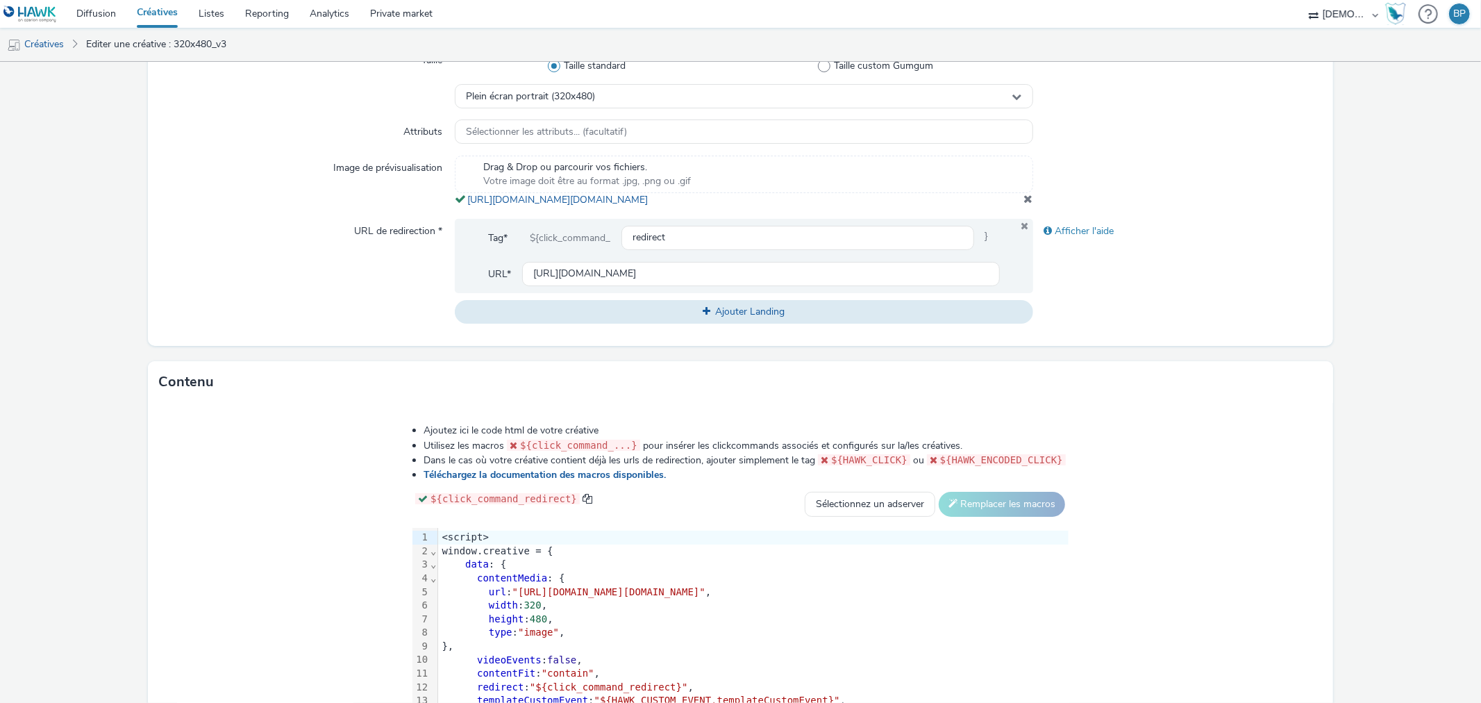
drag, startPoint x: 1020, startPoint y: 216, endPoint x: 1374, endPoint y: 212, distance: 354.1
click at [1024, 204] on span at bounding box center [1028, 198] width 9 height 11
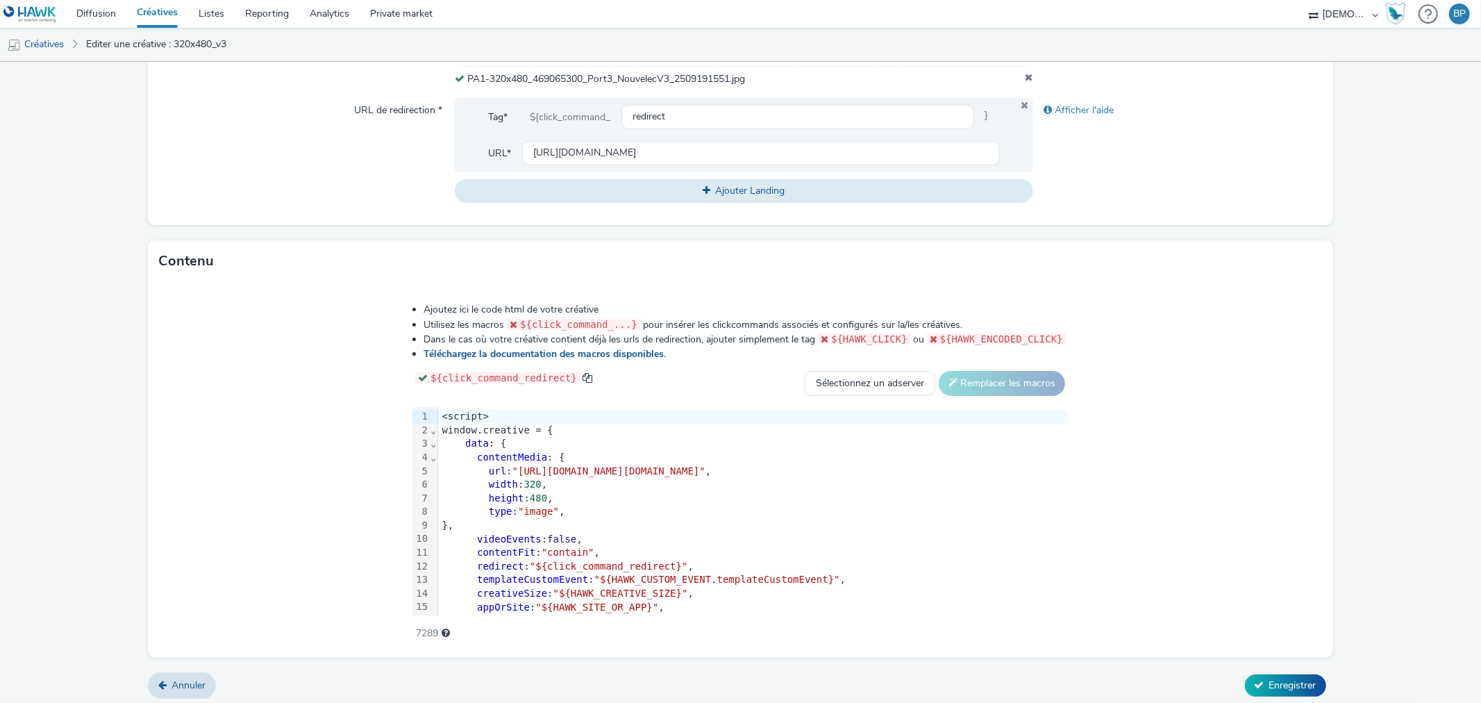
scroll to position [516, 0]
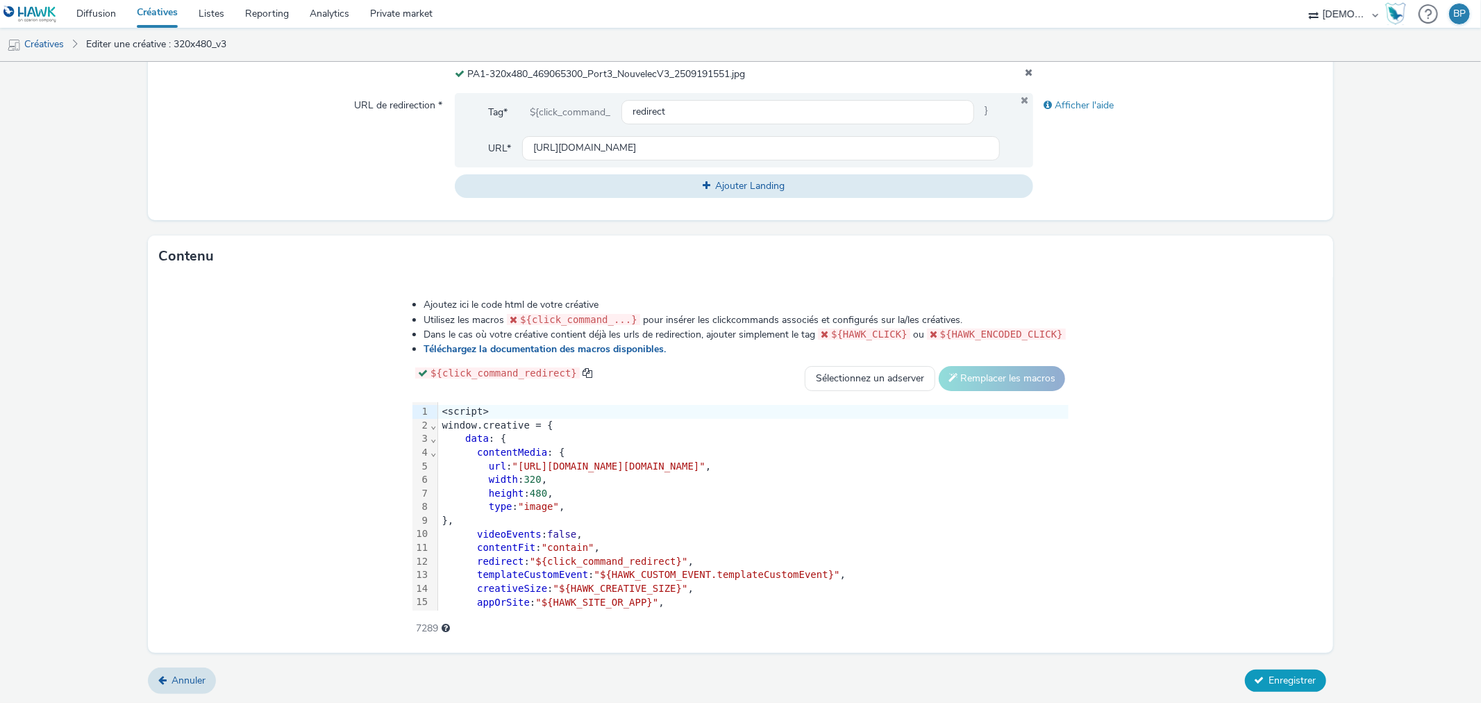
click at [1272, 632] on span "Enregistrer" at bounding box center [1292, 679] width 47 height 13
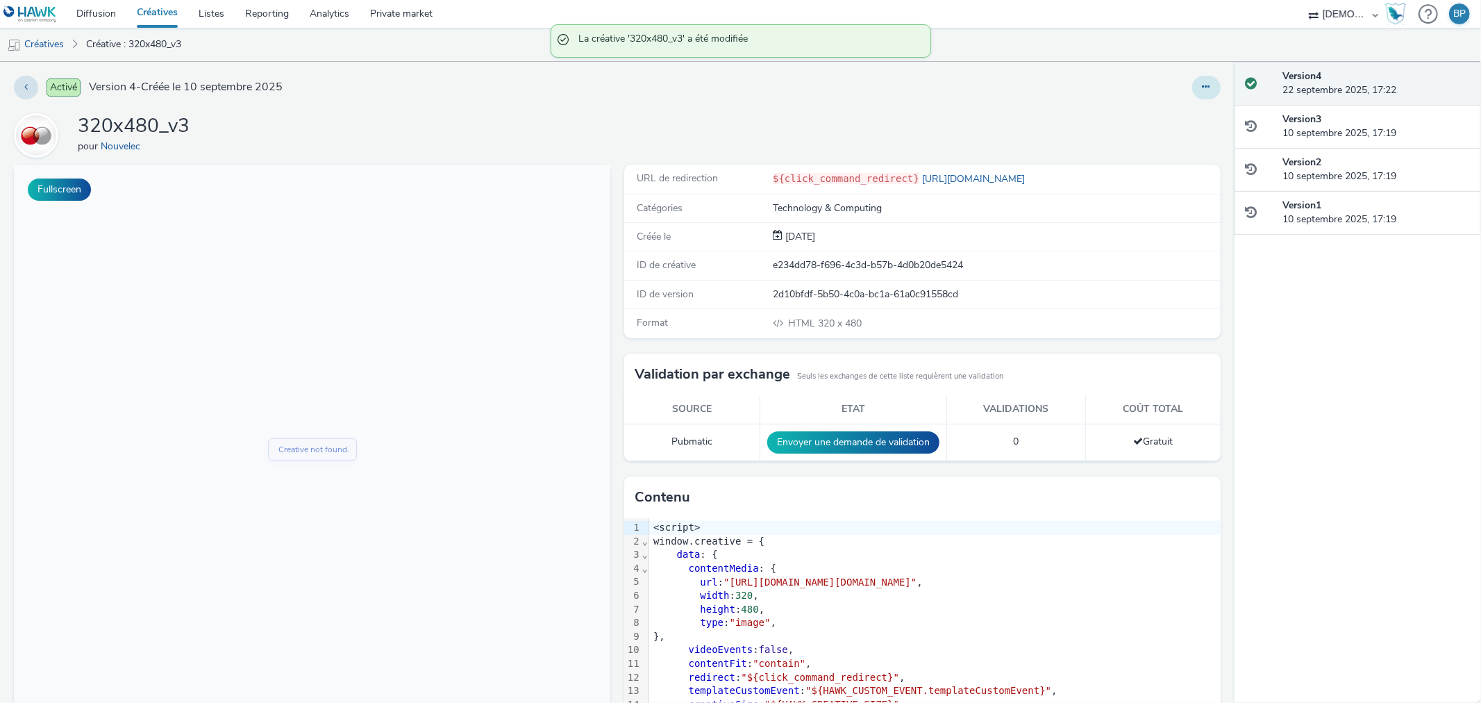
click at [1192, 83] on button at bounding box center [1206, 88] width 28 height 24
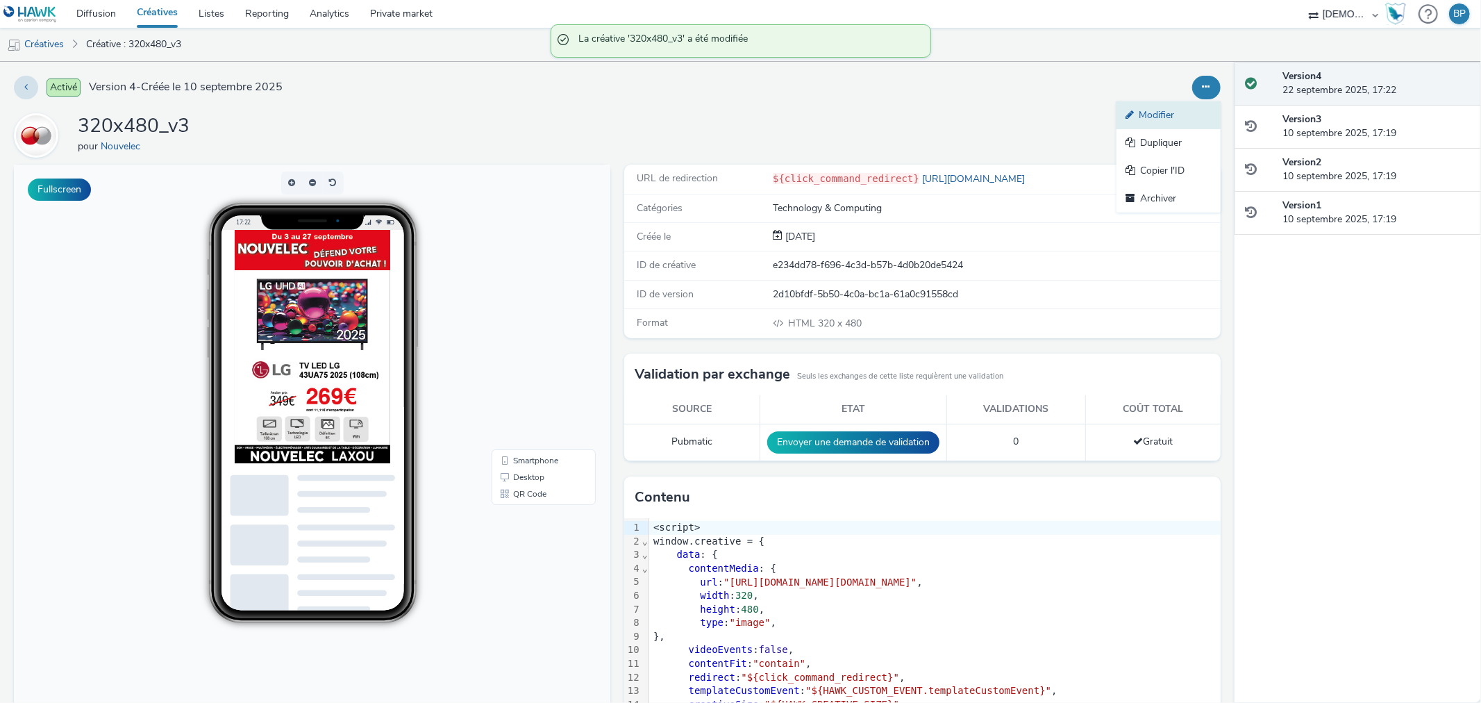
drag, startPoint x: 1158, startPoint y: 111, endPoint x: 1154, endPoint y: 119, distance: 9.0
click at [1158, 112] on link "Modifier" at bounding box center [1168, 115] width 104 height 28
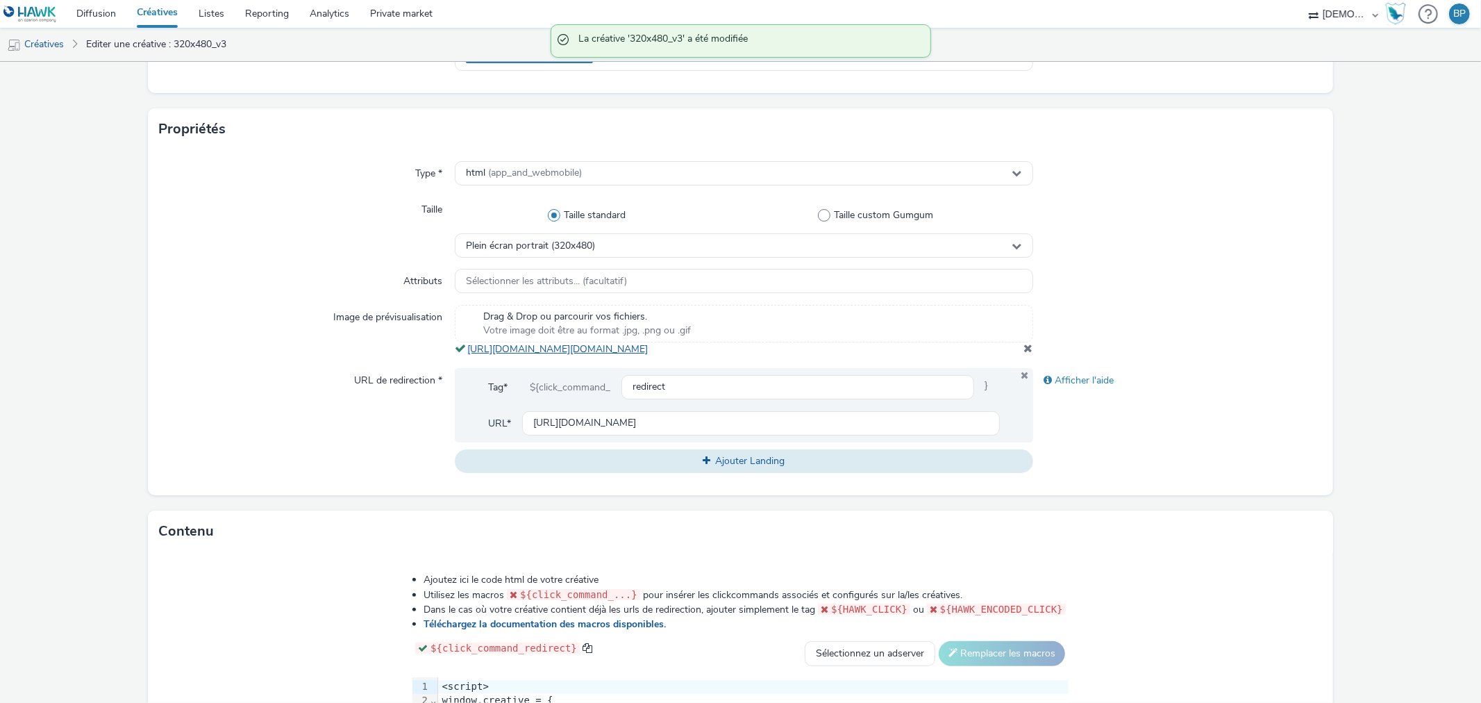
scroll to position [231, 0]
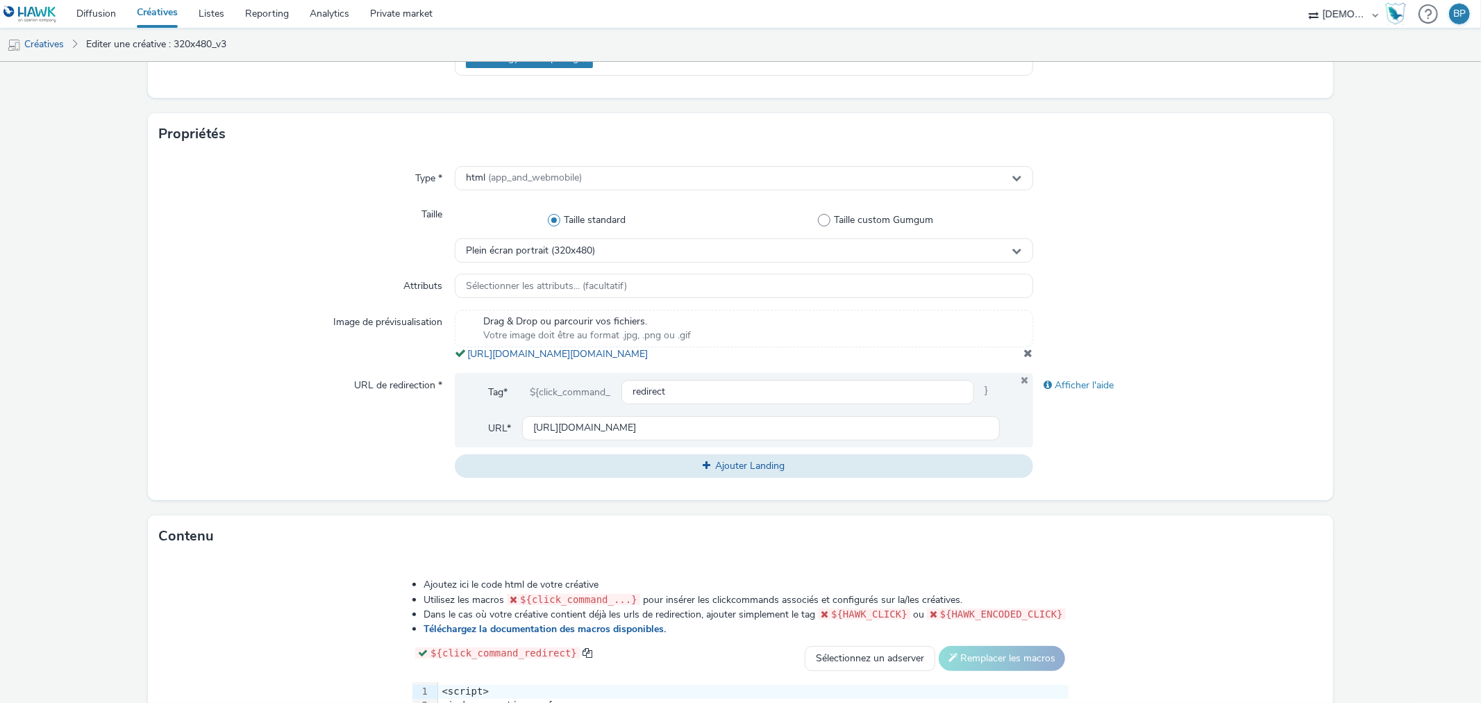
drag, startPoint x: 754, startPoint y: 373, endPoint x: 456, endPoint y: 355, distance: 298.3
click at [456, 355] on div "Drag & Drop ou parcourir vos fichiers. Votre image doit être au format .jpg, .p…" at bounding box center [744, 335] width 578 height 51
copy span "[URL][DOMAIN_NAME][DOMAIN_NAME]"
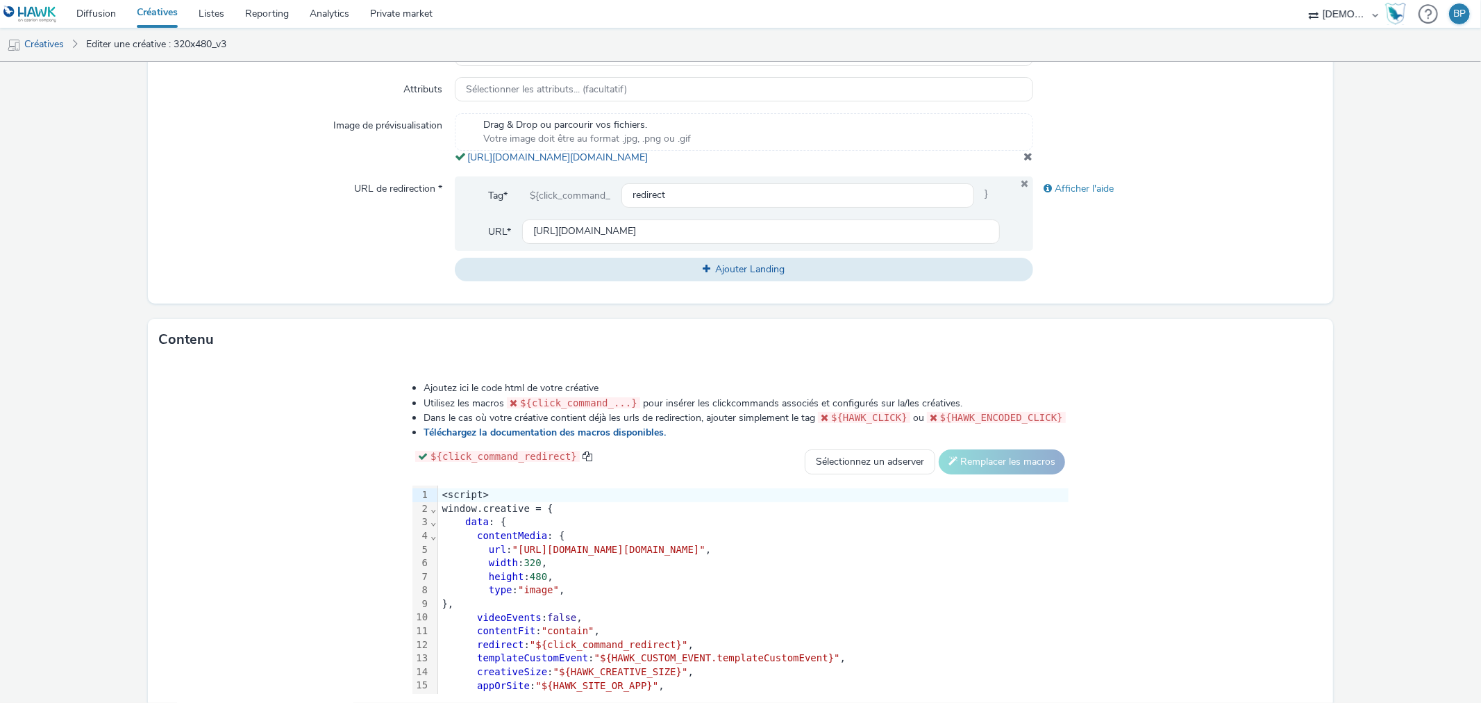
scroll to position [525, 0]
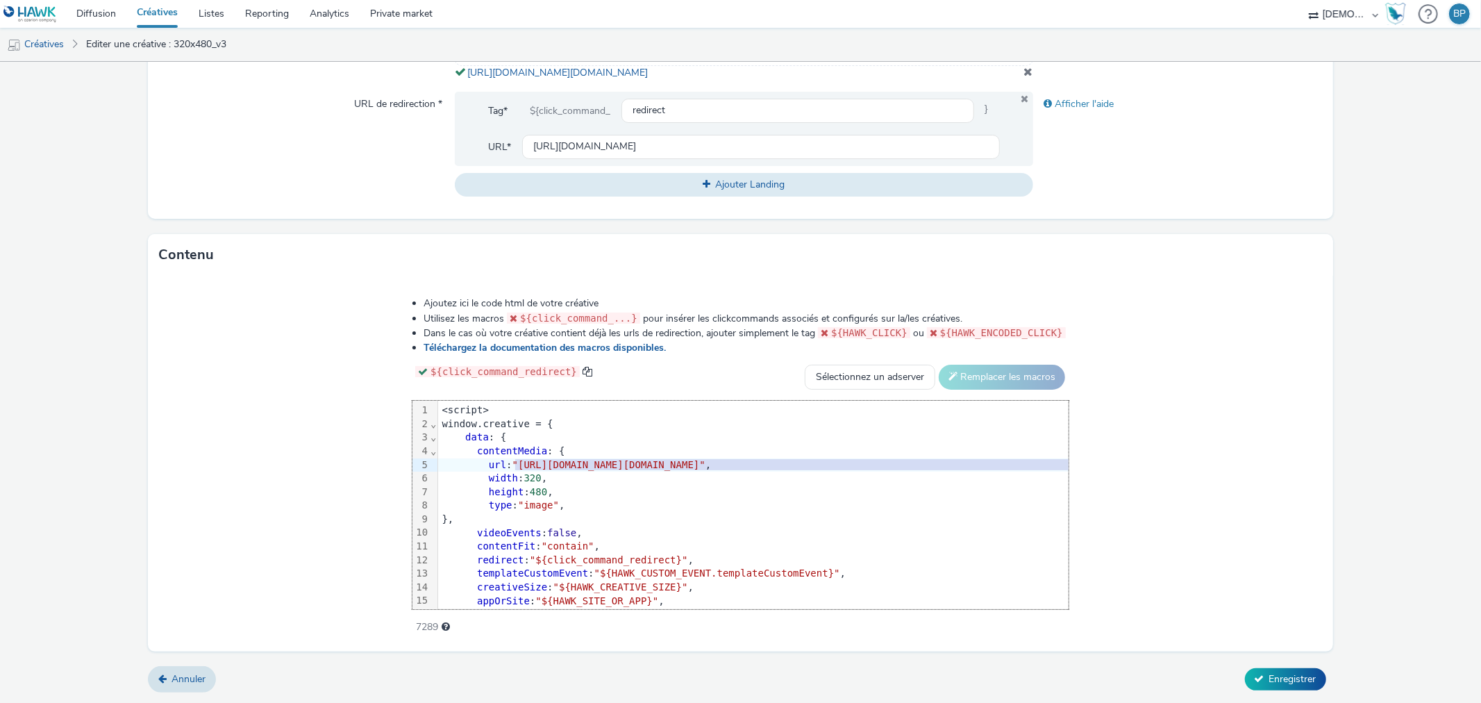
drag, startPoint x: 350, startPoint y: 461, endPoint x: 1198, endPoint y: 467, distance: 848.3
click at [705, 467] on span ""[URL][DOMAIN_NAME][DOMAIN_NAME]"" at bounding box center [608, 464] width 193 height 11
click at [1295, 616] on div "Ajoutez ici le code html de votre créative Utilisez les macros ${click_command_…" at bounding box center [740, 463] width 1184 height 375
click at [1269, 632] on span "Enregistrer" at bounding box center [1292, 678] width 47 height 13
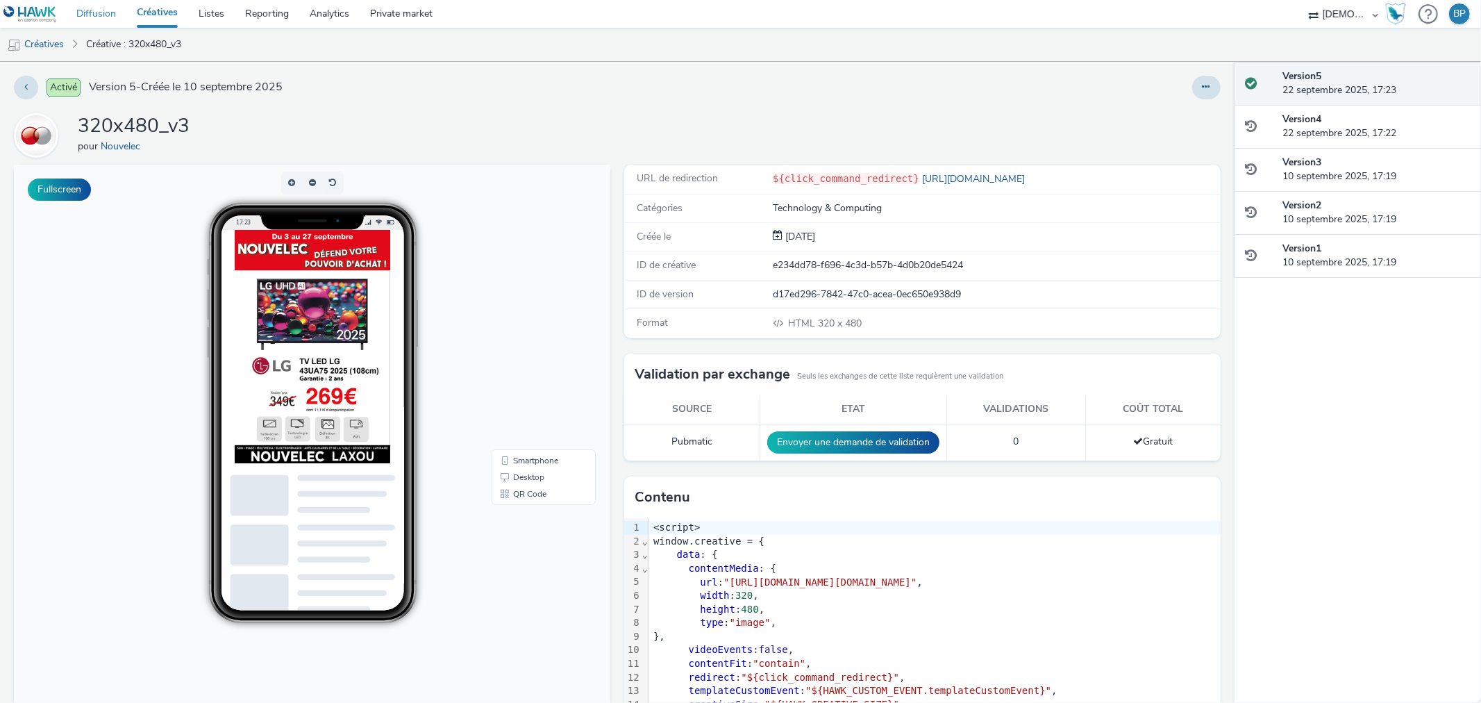
click at [91, 14] on link "Diffusion" at bounding box center [96, 14] width 60 height 28
